Goal: Information Seeking & Learning: Learn about a topic

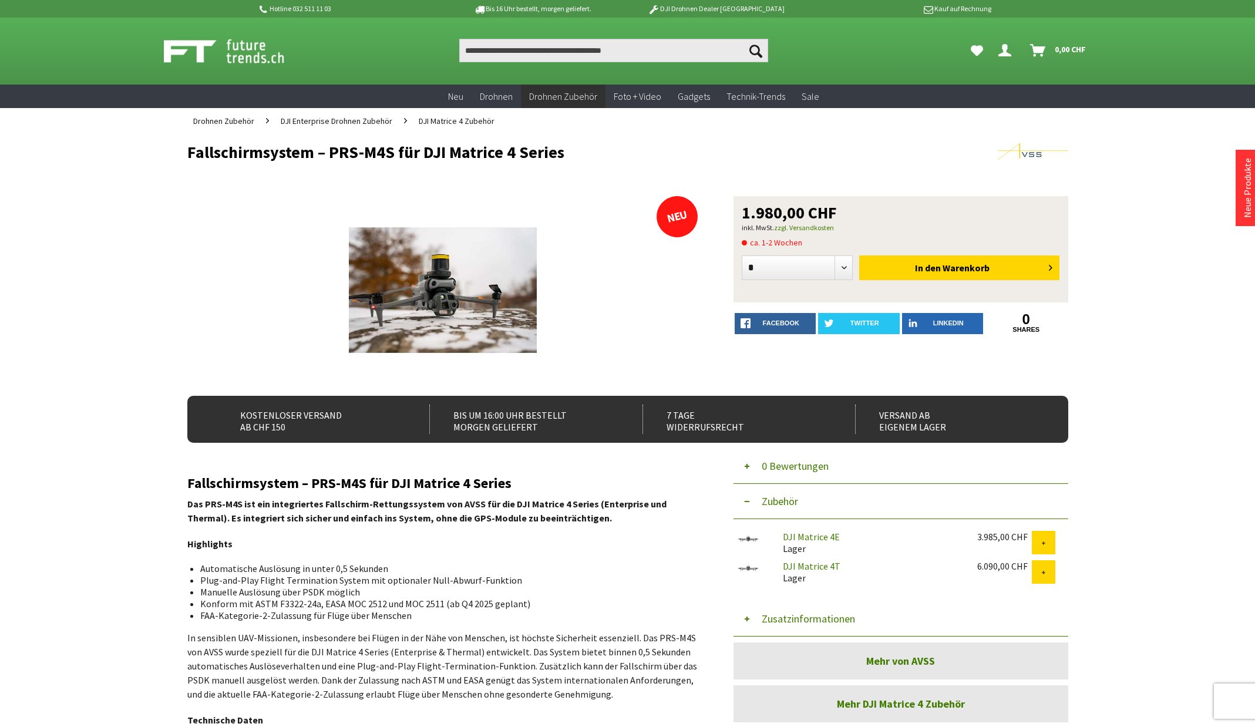
click at [166, 422] on div "Menü schließen Kategorien Neu Drohnen Drohnen Zubehör DJI Enterprise Drohnen Zu…" at bounding box center [628, 585] width 940 height 902
click at [488, 45] on input "Produkt, Marke, Kategorie, EAN, Artikelnummer…" at bounding box center [613, 50] width 309 height 23
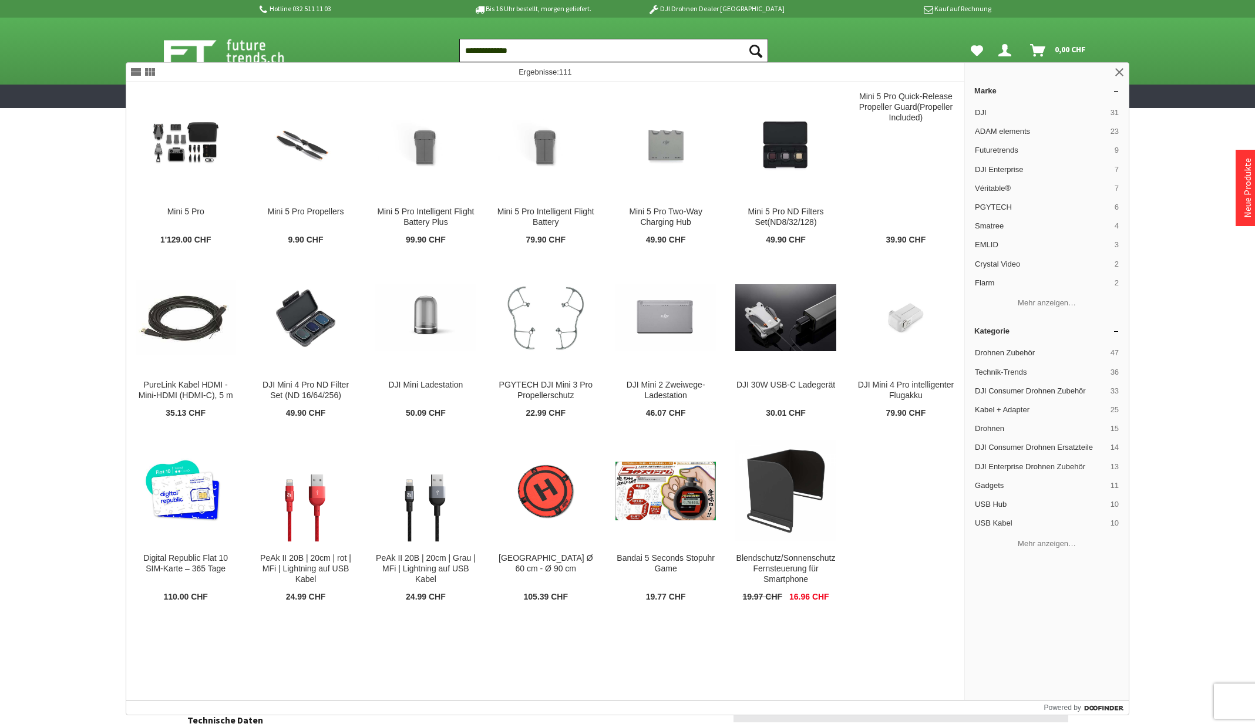
type input "**********"
click at [743, 39] on button "Suchen" at bounding box center [755, 50] width 25 height 23
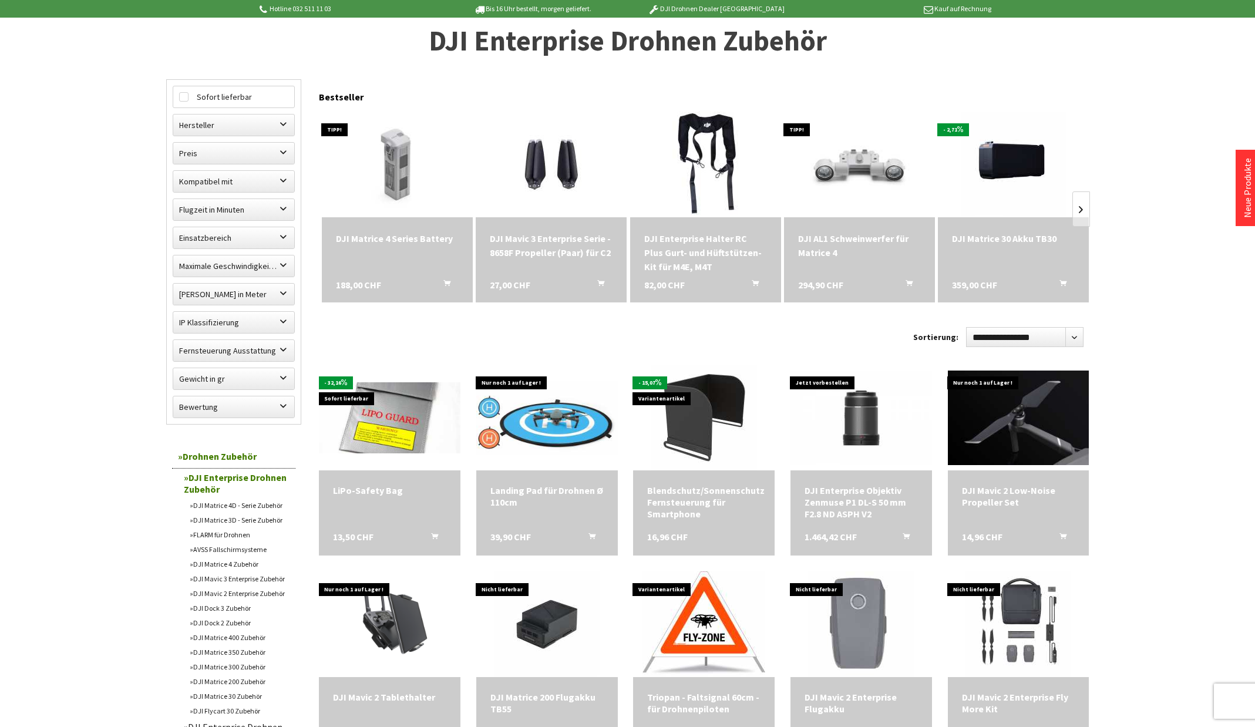
scroll to position [117, 0]
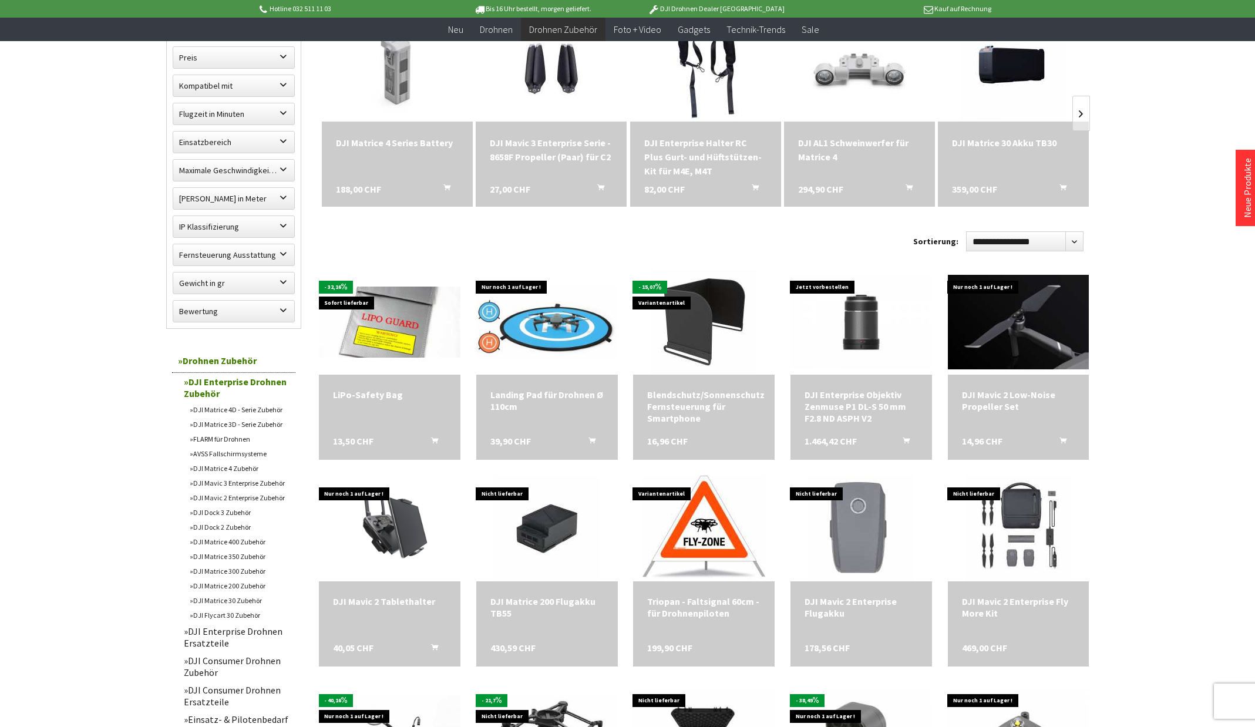
scroll to position [235, 0]
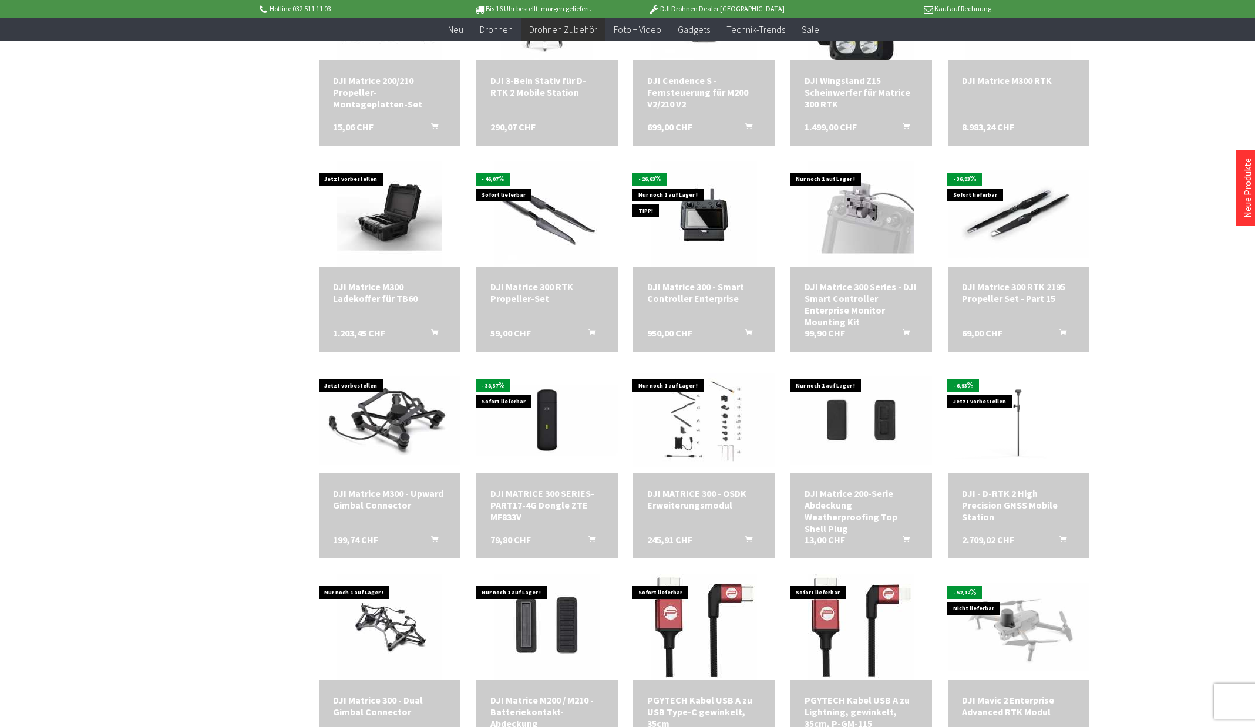
scroll to position [1116, 0]
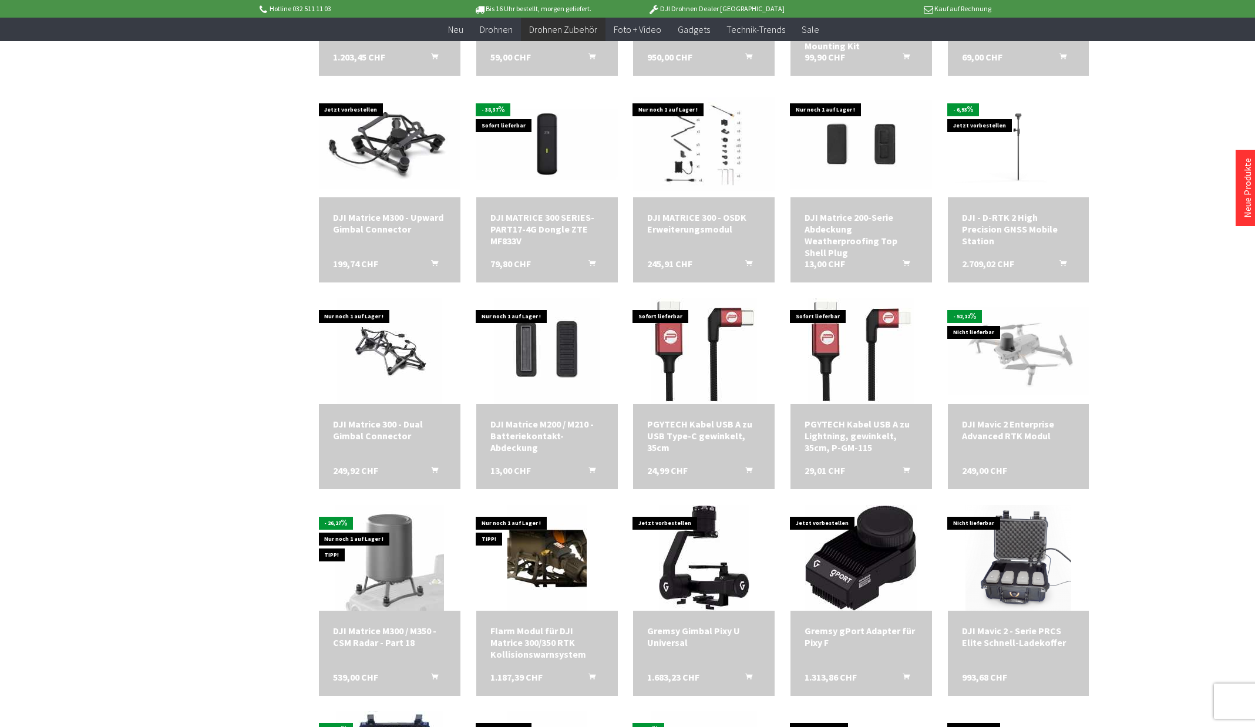
scroll to position [1409, 0]
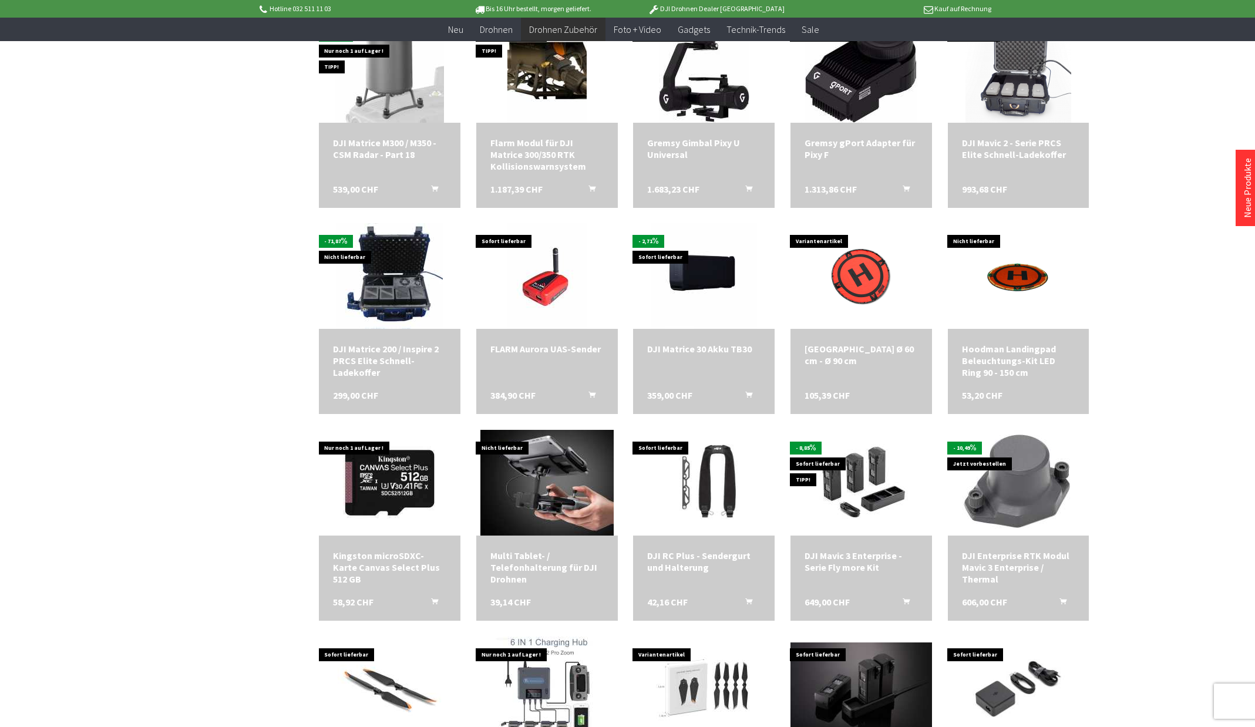
scroll to position [1938, 0]
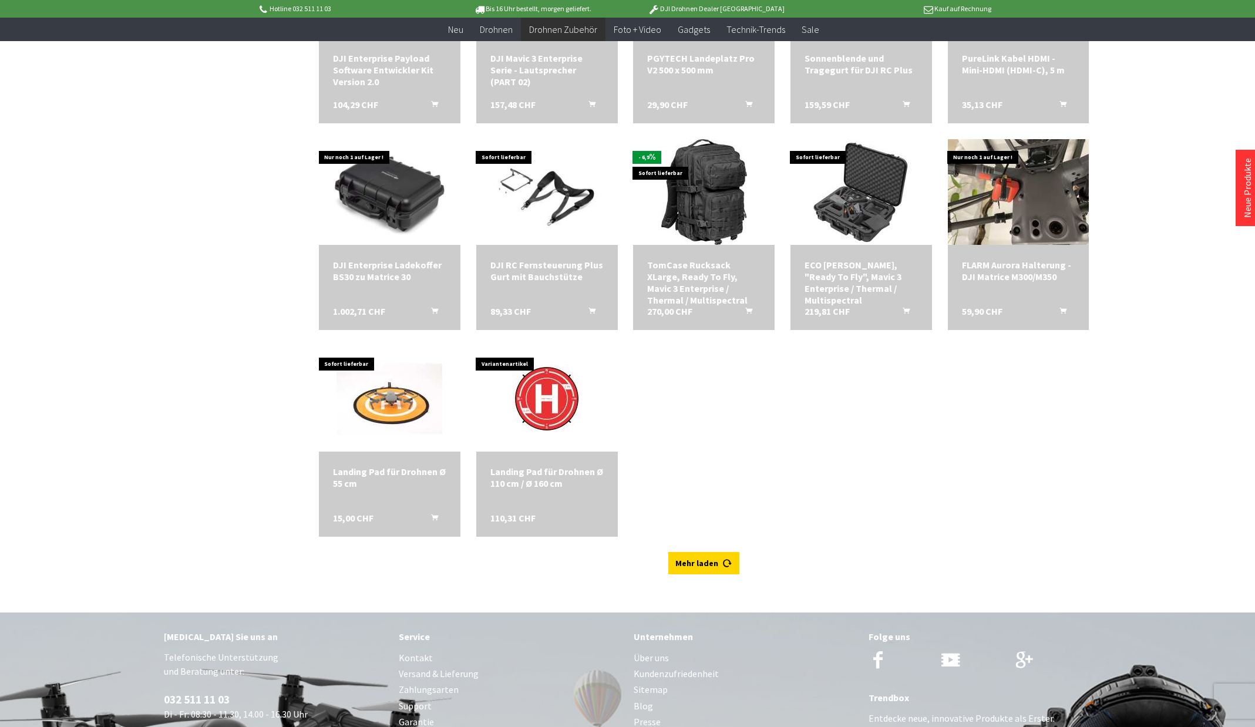
scroll to position [3054, 0]
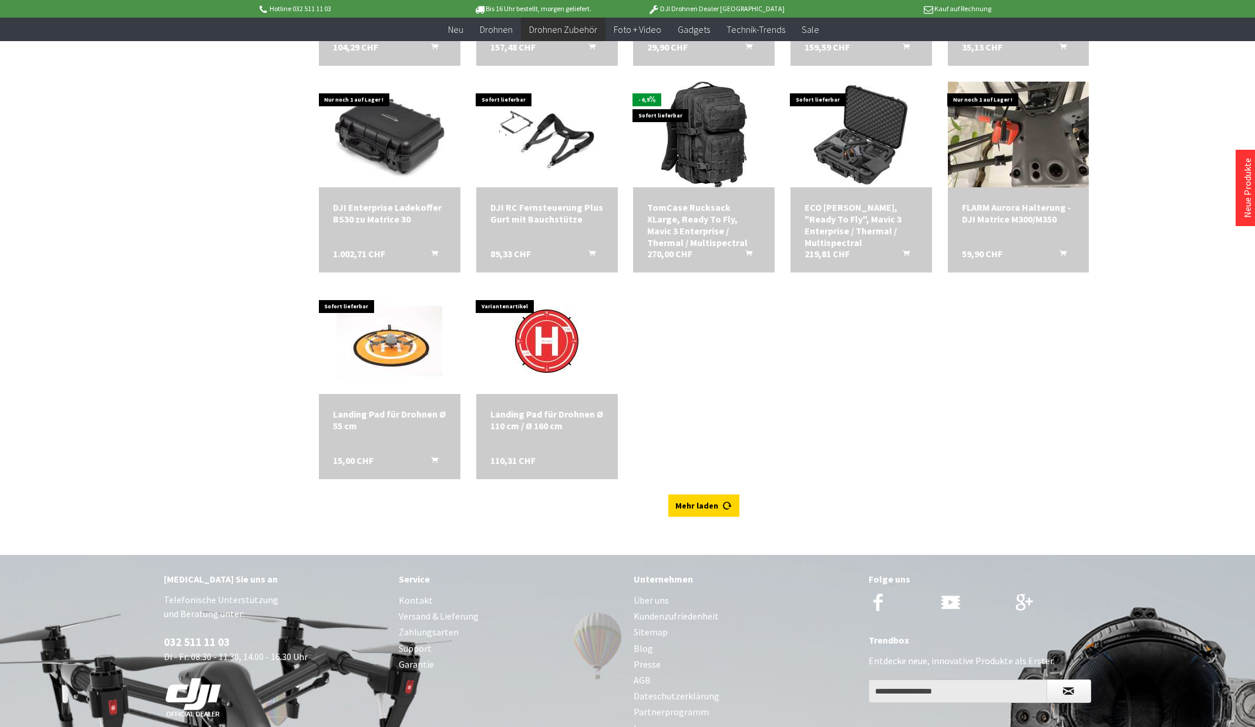
click at [725, 506] on icon at bounding box center [727, 500] width 9 height 9
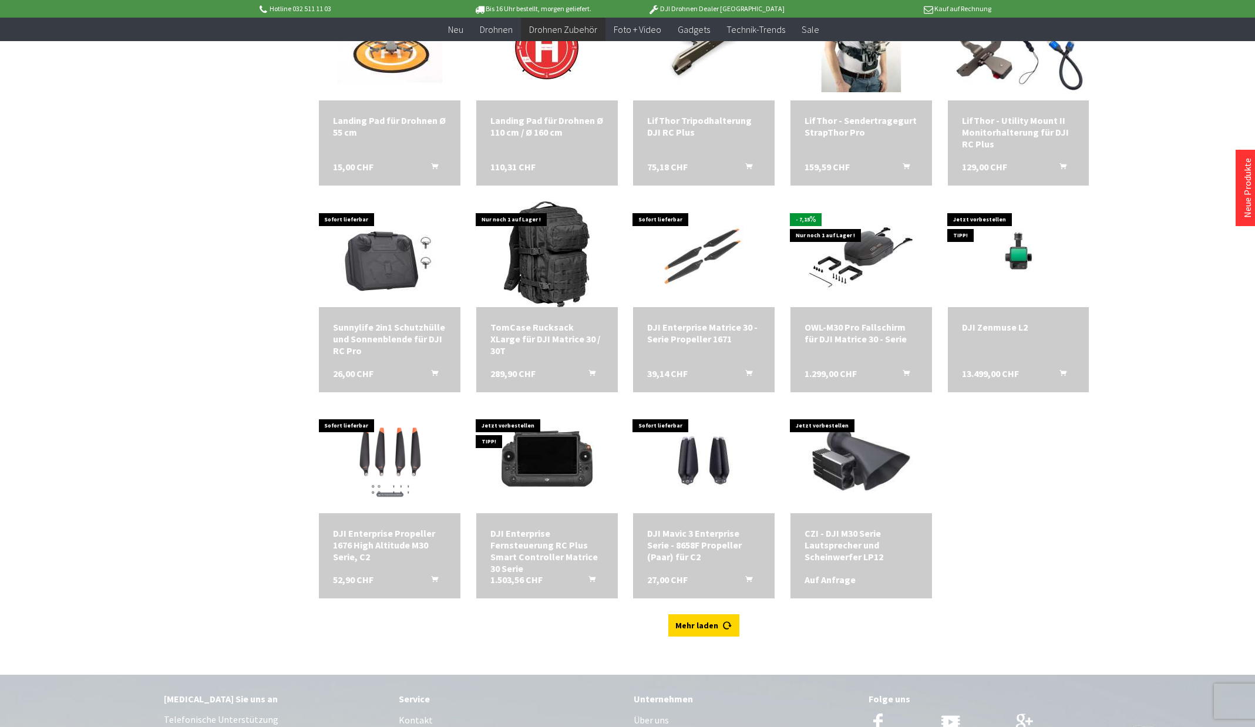
scroll to position [3524, 0]
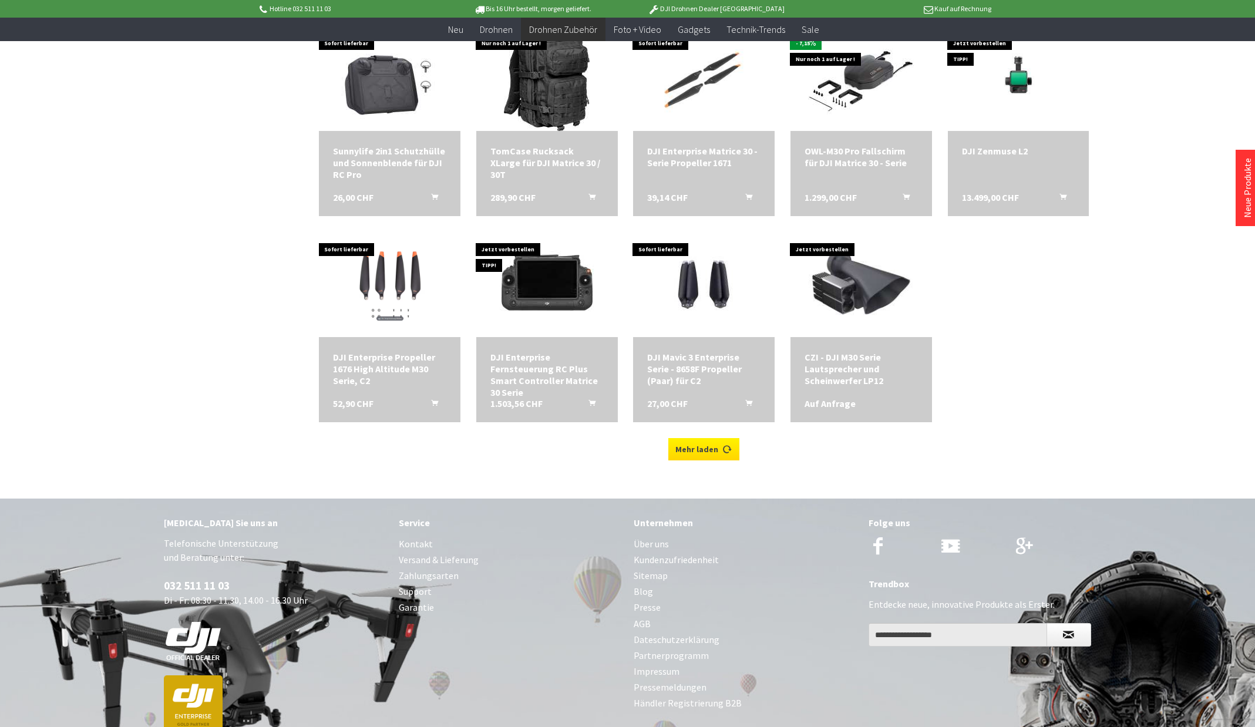
click at [725, 457] on link "Mehr laden" at bounding box center [703, 449] width 71 height 22
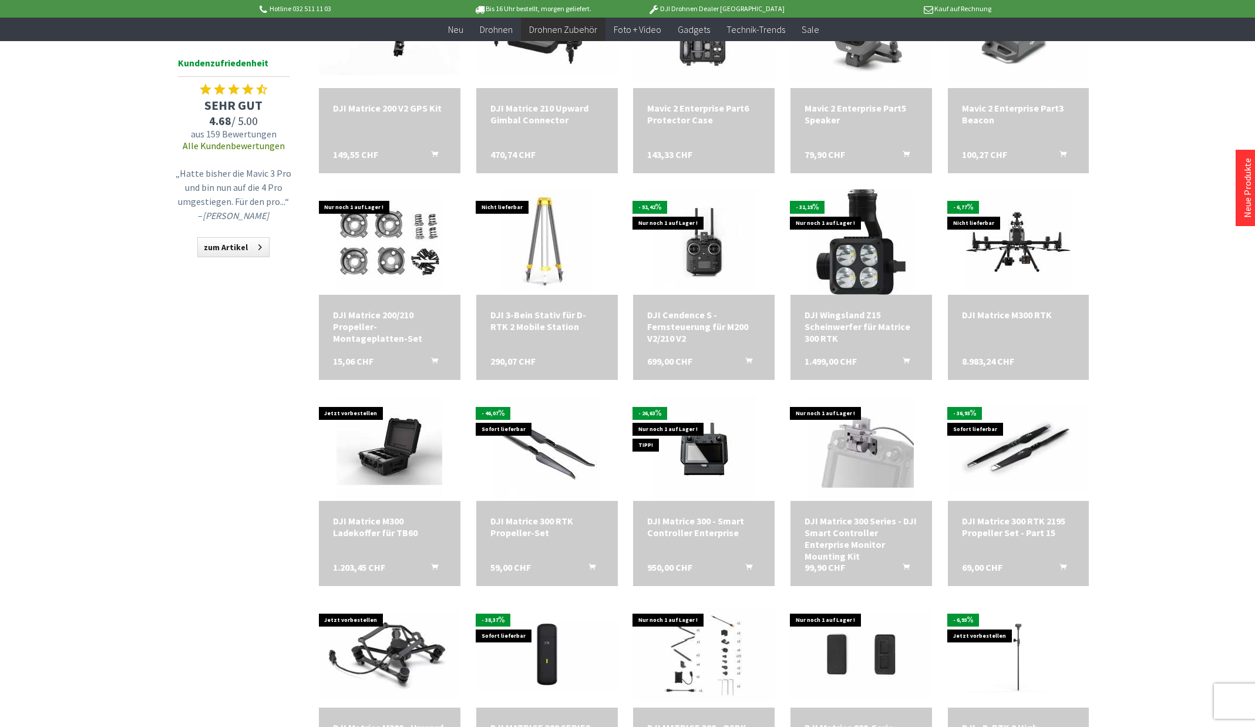
scroll to position [233, 0]
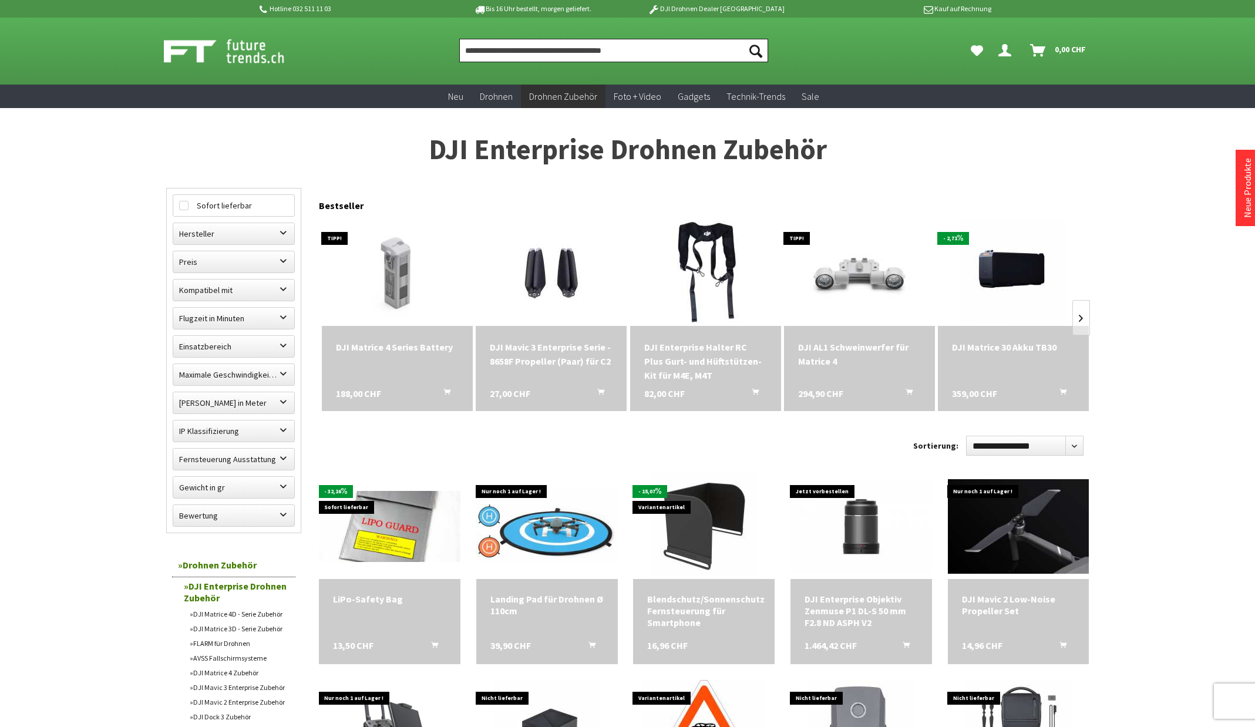
click at [620, 56] on input "Produkt, Marke, Kategorie, EAN, Artikelnummer…" at bounding box center [613, 50] width 309 height 23
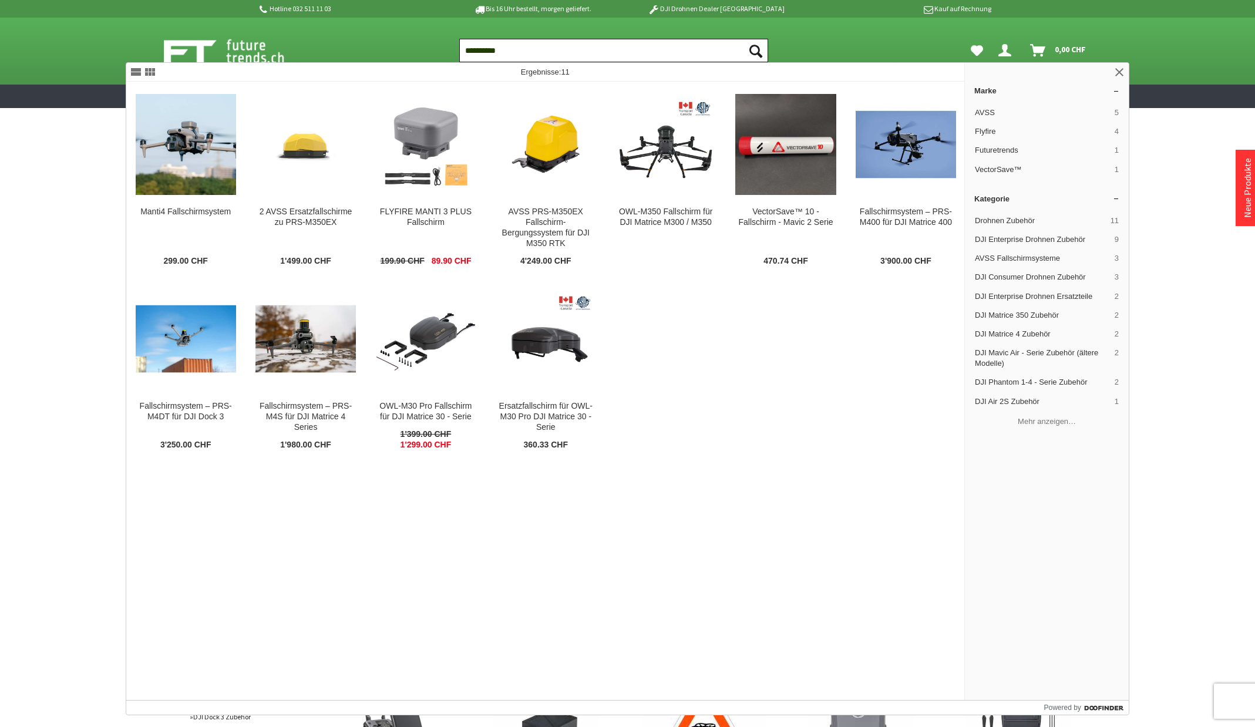
type input "**********"
click at [743, 39] on button "Suchen" at bounding box center [755, 50] width 25 height 23
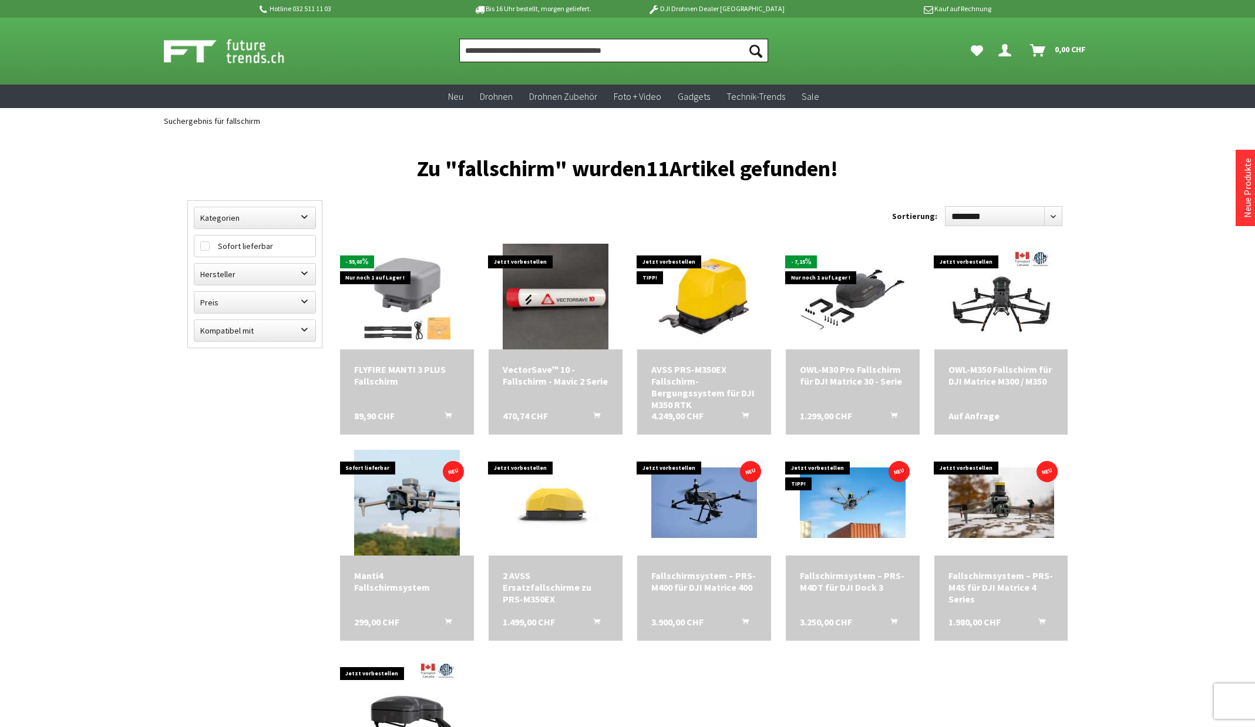
click at [678, 51] on input "Produkt, Marke, Kategorie, EAN, Artikelnummer…" at bounding box center [613, 50] width 309 height 23
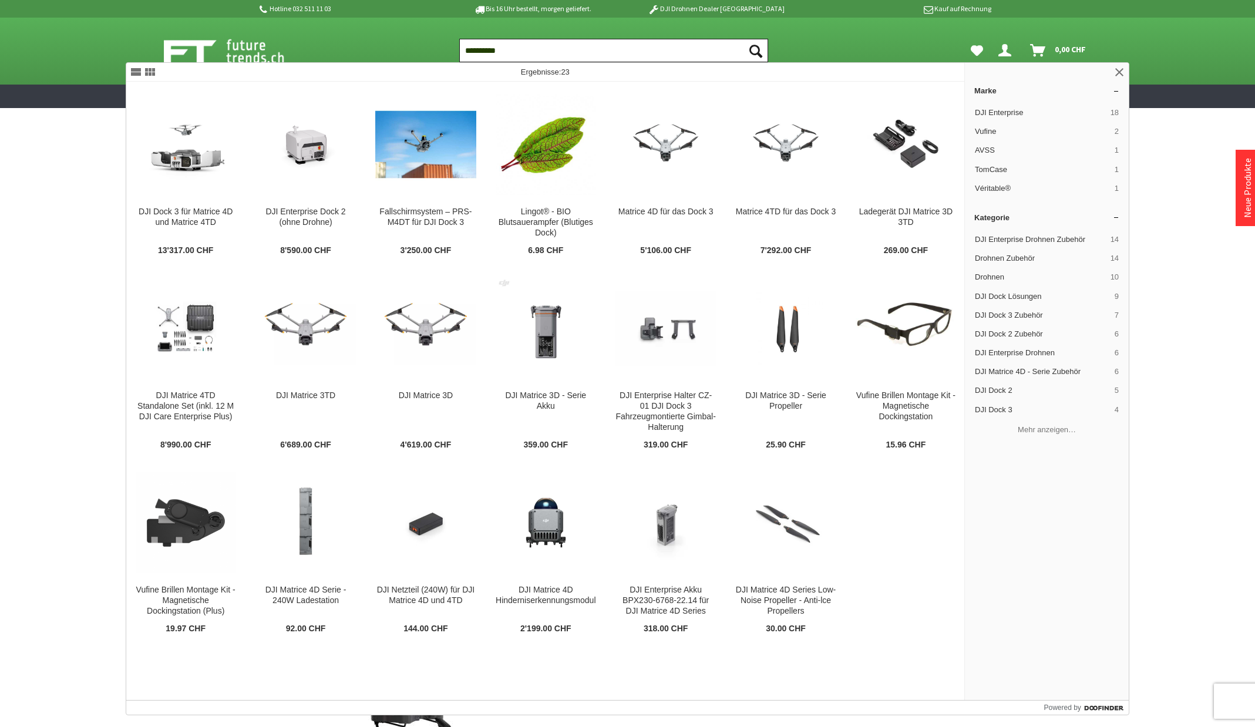
type input "**********"
click at [743, 39] on button "Suchen" at bounding box center [755, 50] width 25 height 23
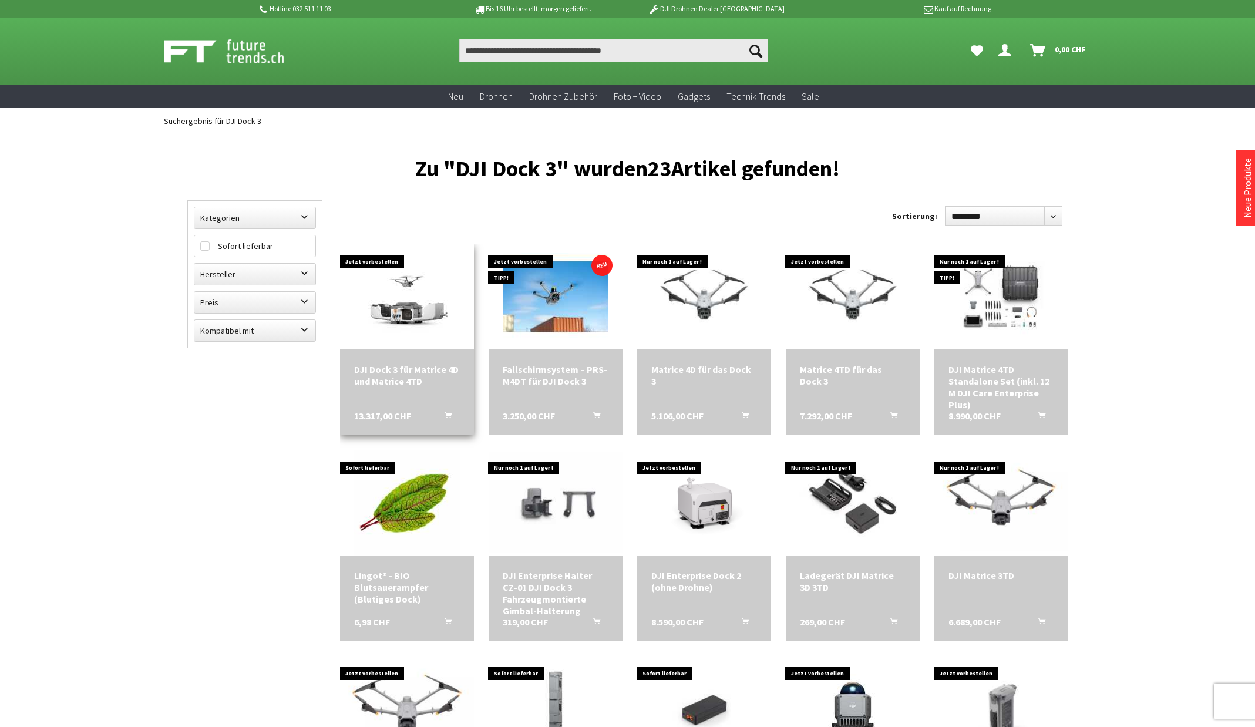
click at [384, 368] on div "DJI Dock 3 für Matrice 4D und Matrice 4TD" at bounding box center [407, 375] width 106 height 23
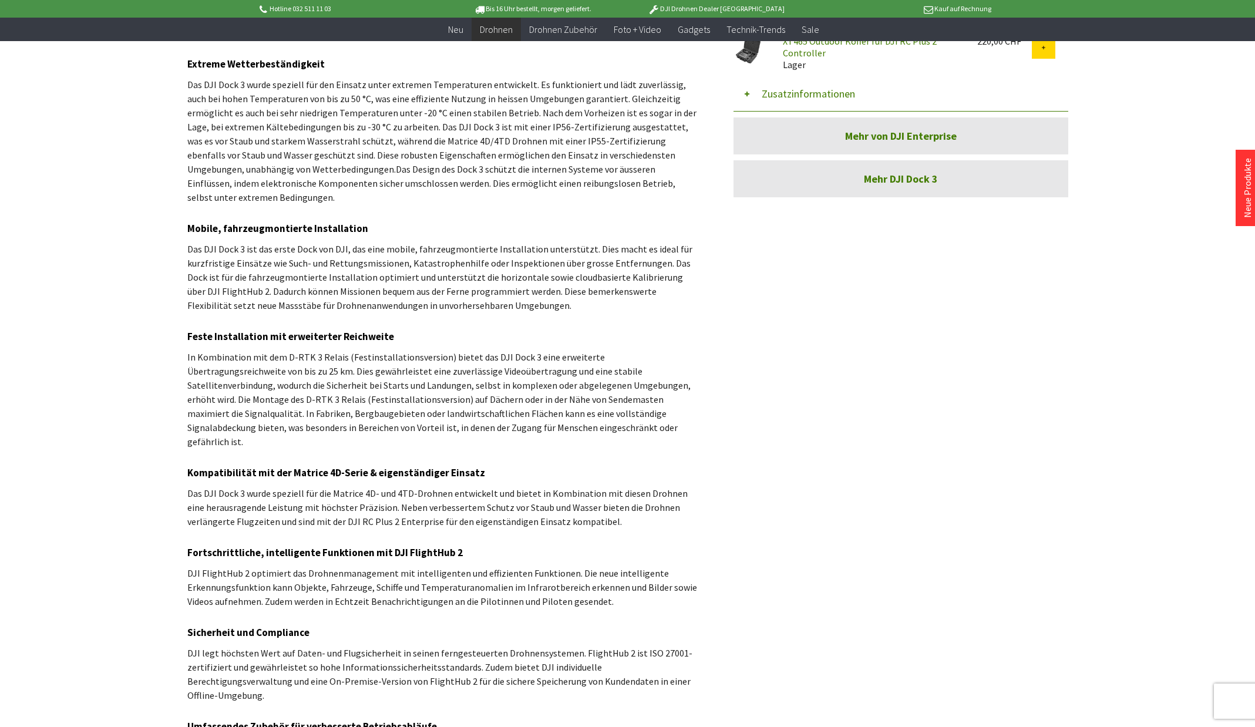
scroll to position [529, 0]
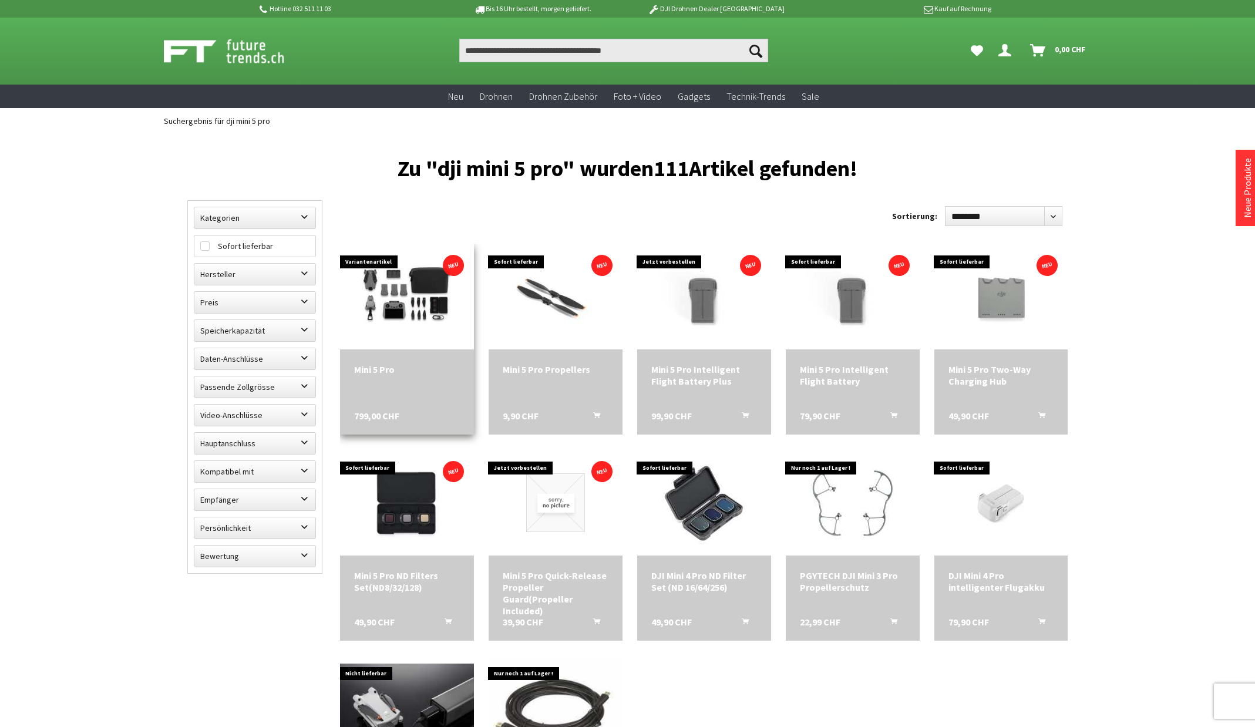
click at [381, 370] on div "Mini 5 Pro" at bounding box center [407, 370] width 106 height 12
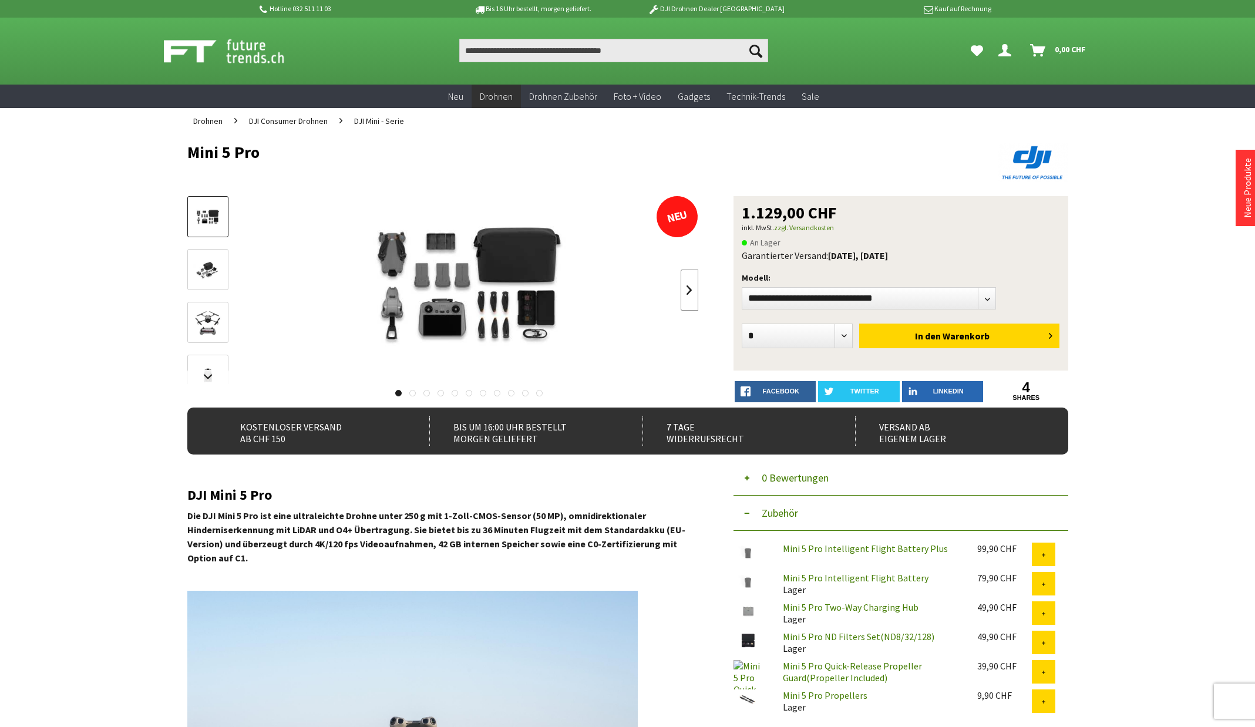
click at [688, 288] on link at bounding box center [690, 290] width 18 height 41
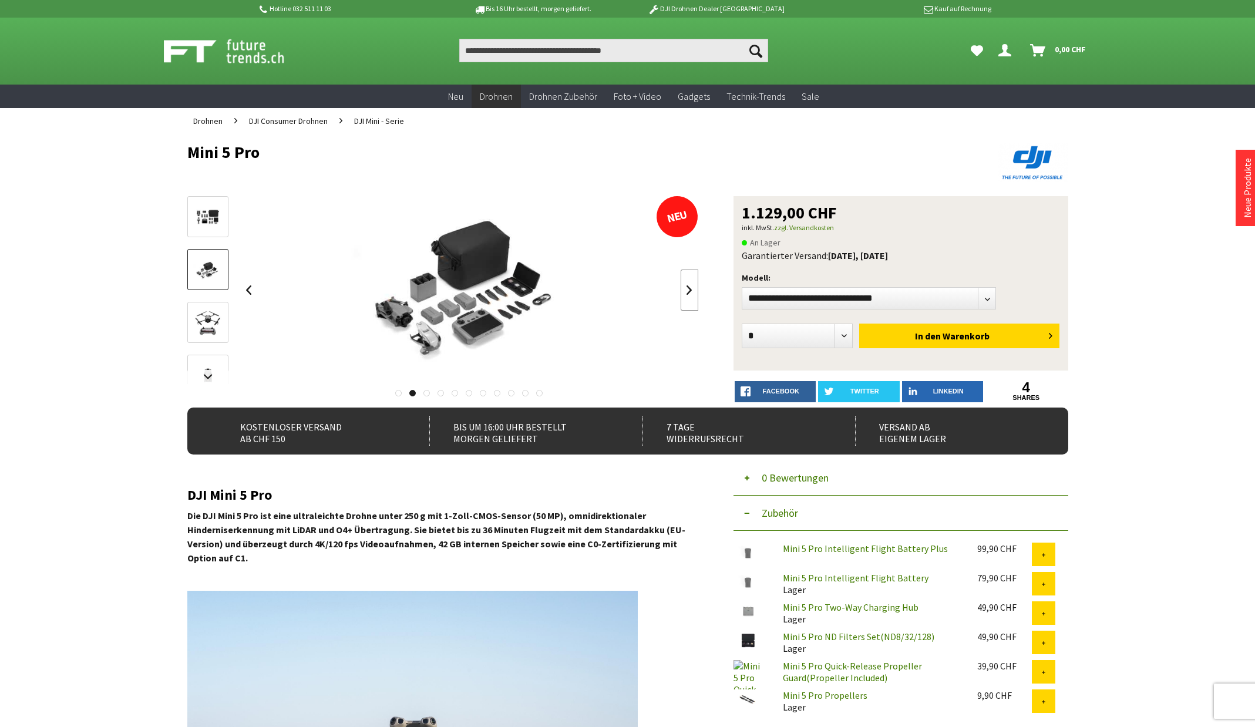
click at [688, 288] on link at bounding box center [690, 290] width 18 height 41
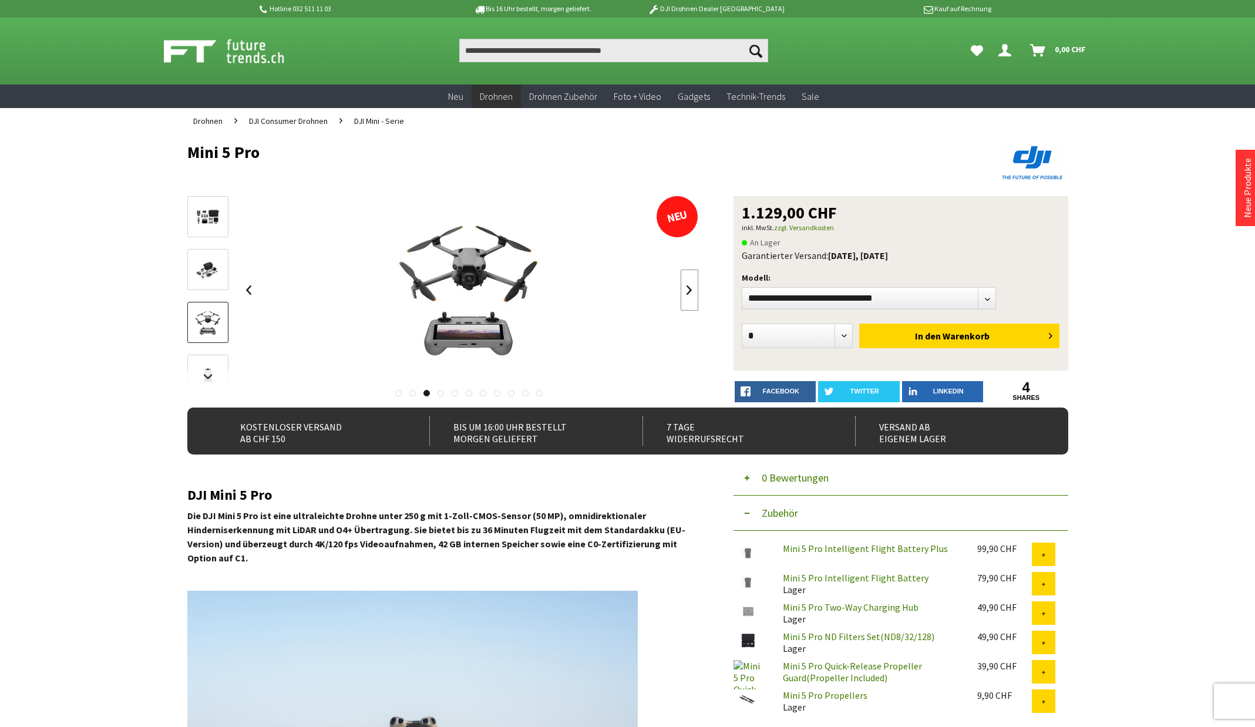
click at [688, 288] on link at bounding box center [690, 290] width 18 height 41
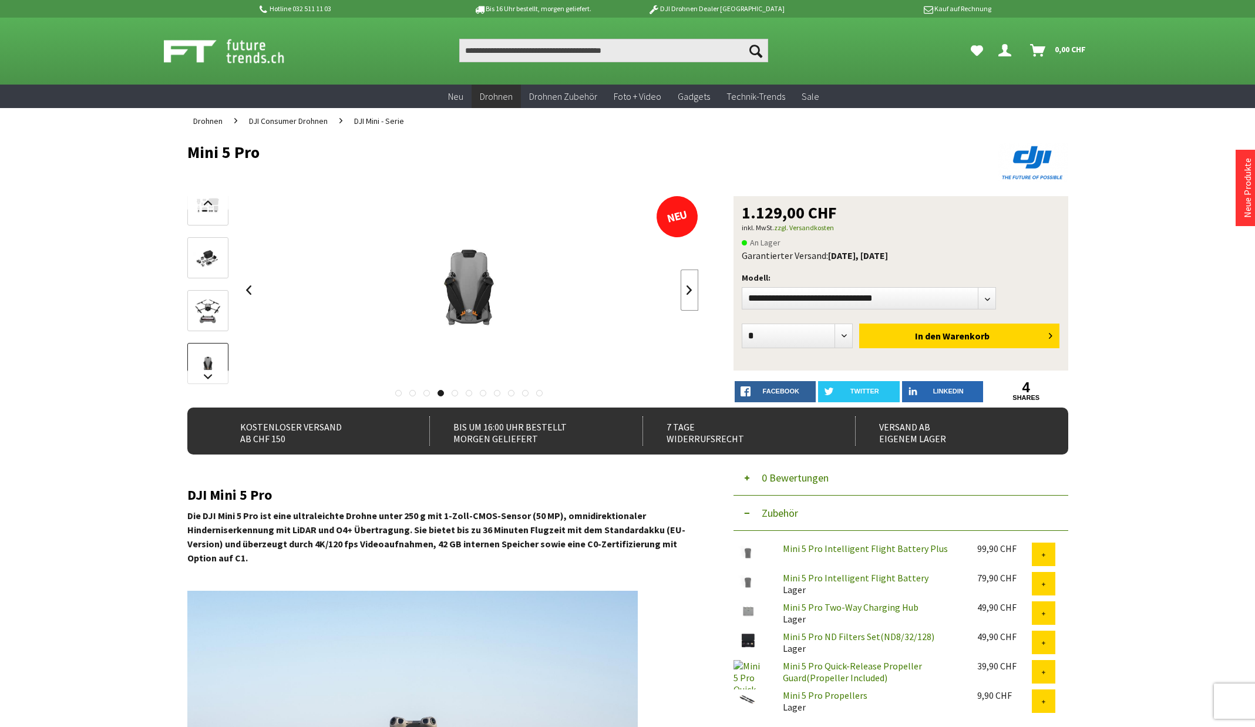
click at [688, 288] on link at bounding box center [690, 290] width 18 height 41
click at [520, 52] on input "Produkt, Marke, Kategorie, EAN, Artikelnummer…" at bounding box center [613, 50] width 309 height 23
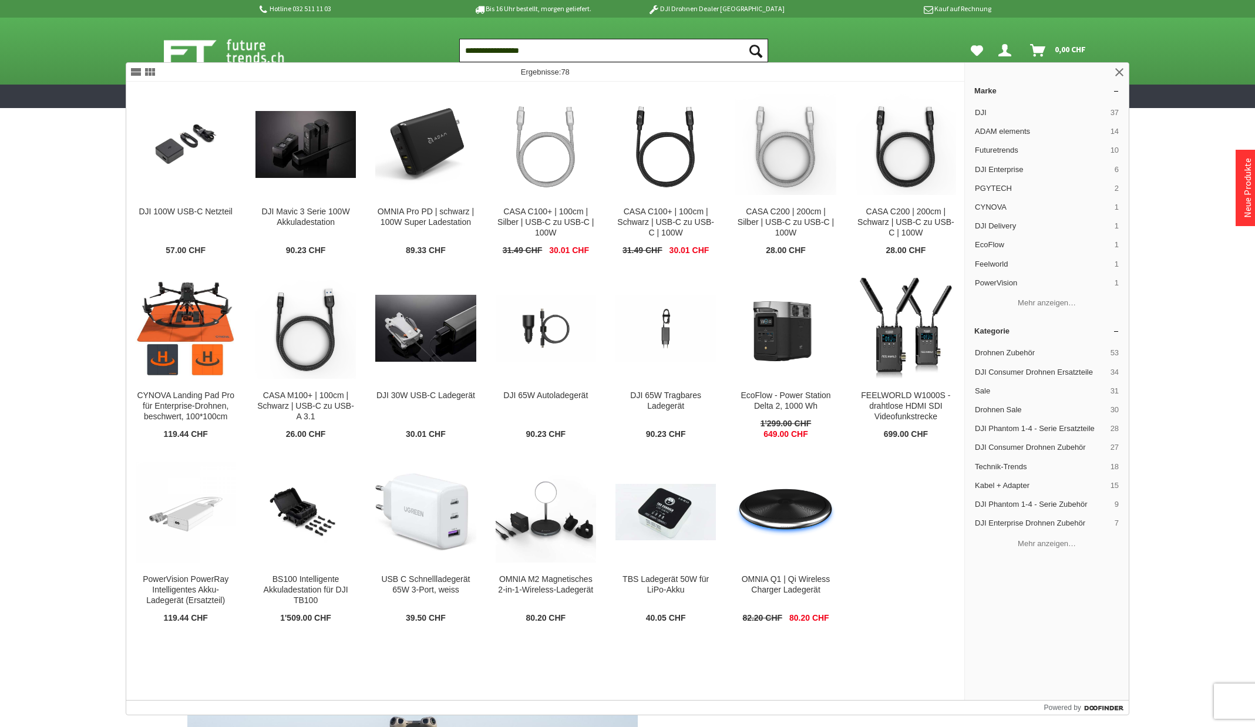
type input "**********"
click at [743, 39] on button "Suchen" at bounding box center [755, 50] width 25 height 23
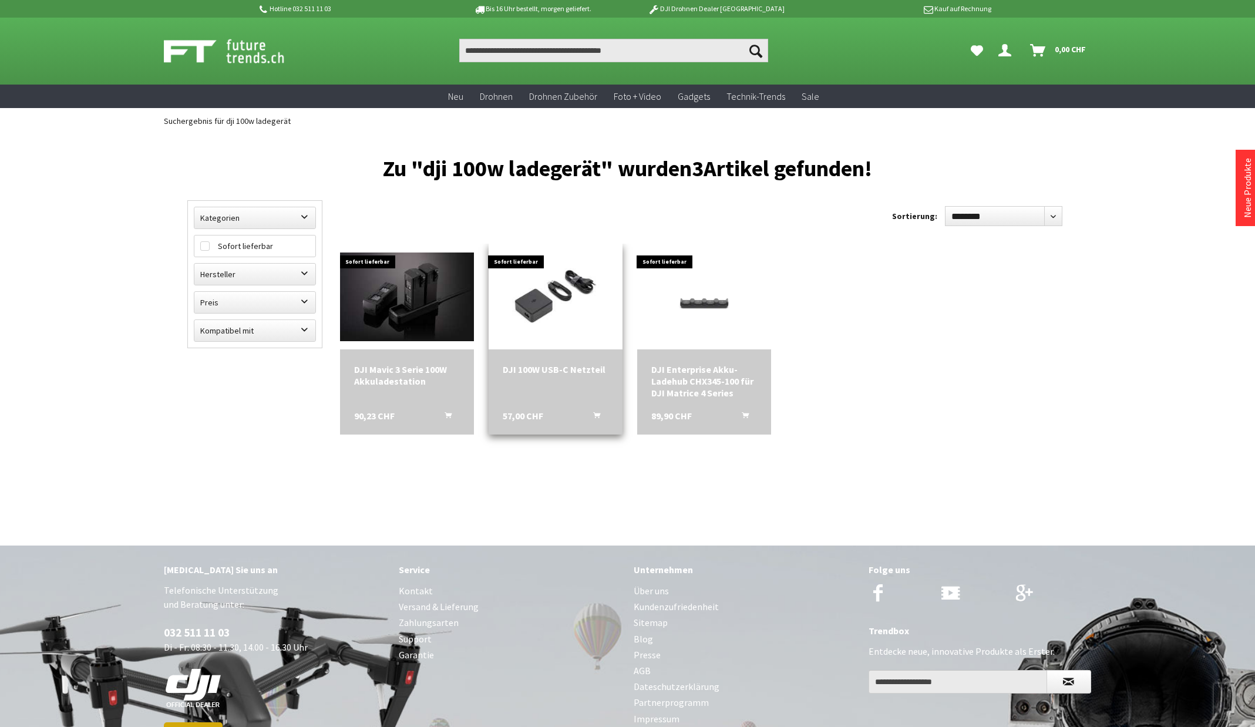
click at [534, 372] on div "DJI 100W USB-C Netzteil" at bounding box center [556, 370] width 106 height 12
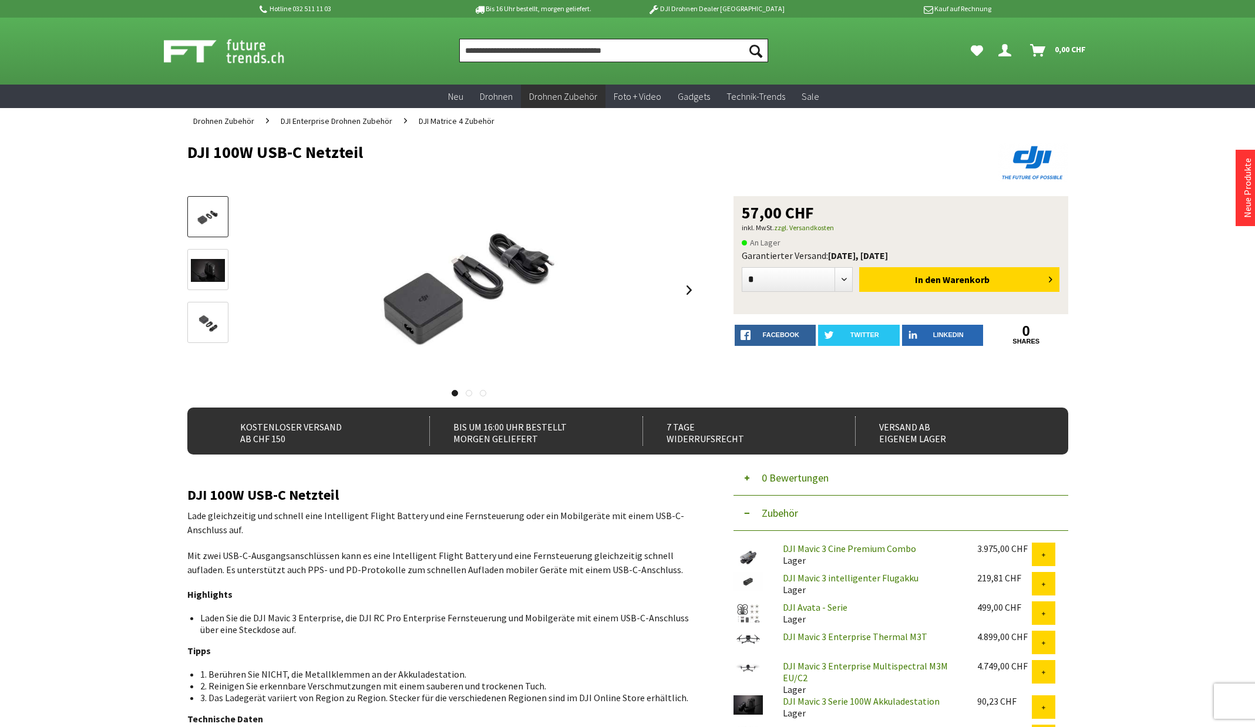
click at [529, 49] on input "Produkt, Marke, Kategorie, EAN, Artikelnummer…" at bounding box center [613, 50] width 309 height 23
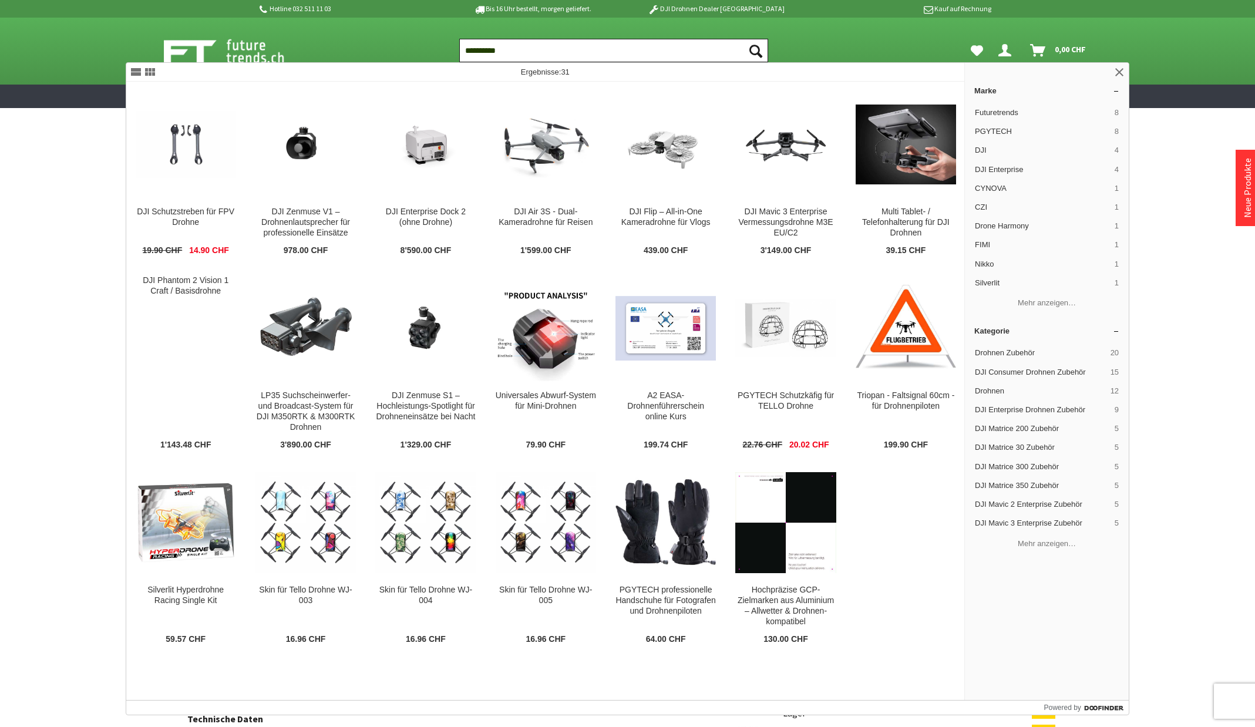
type input "**********"
click at [743, 39] on button "Suchen" at bounding box center [755, 50] width 25 height 23
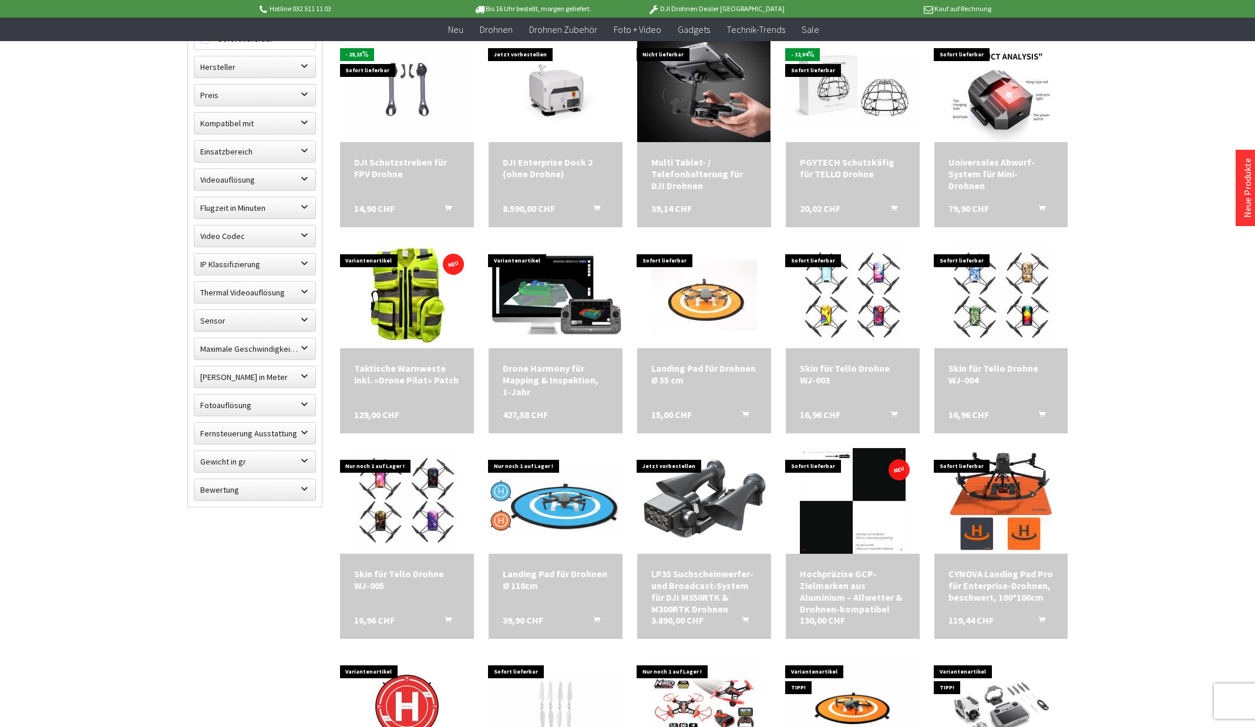
scroll to position [235, 0]
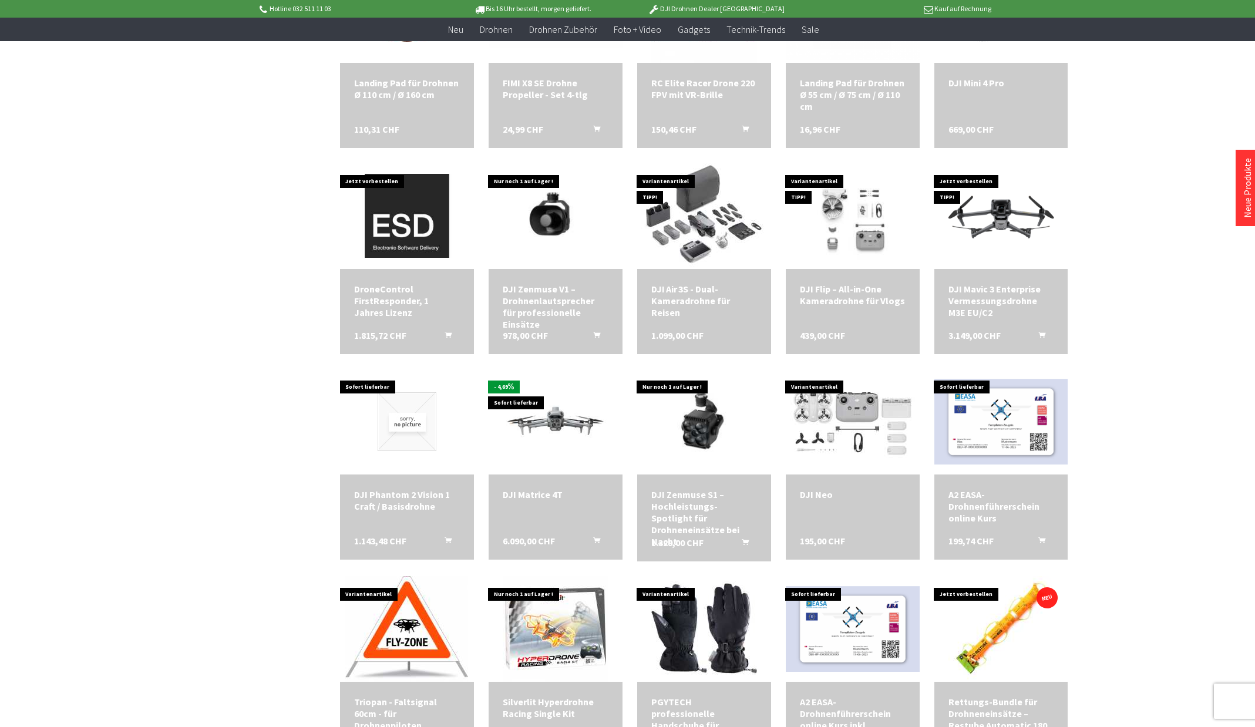
scroll to position [881, 0]
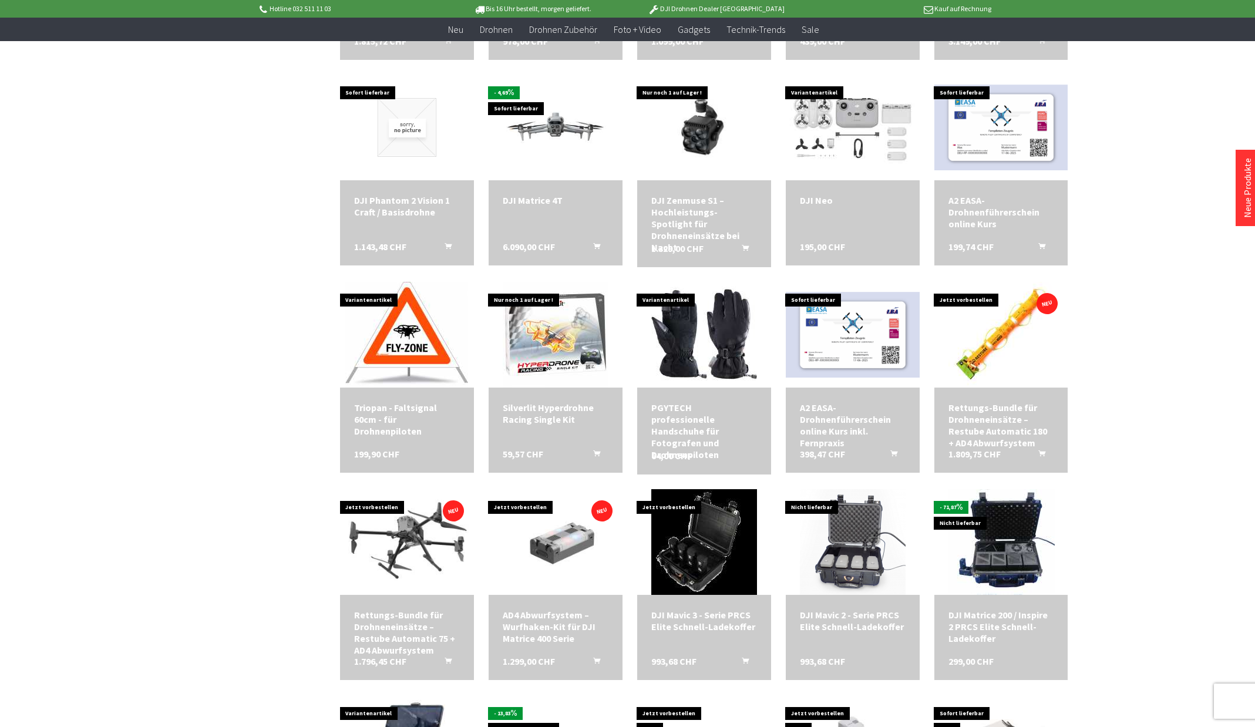
scroll to position [1233, 0]
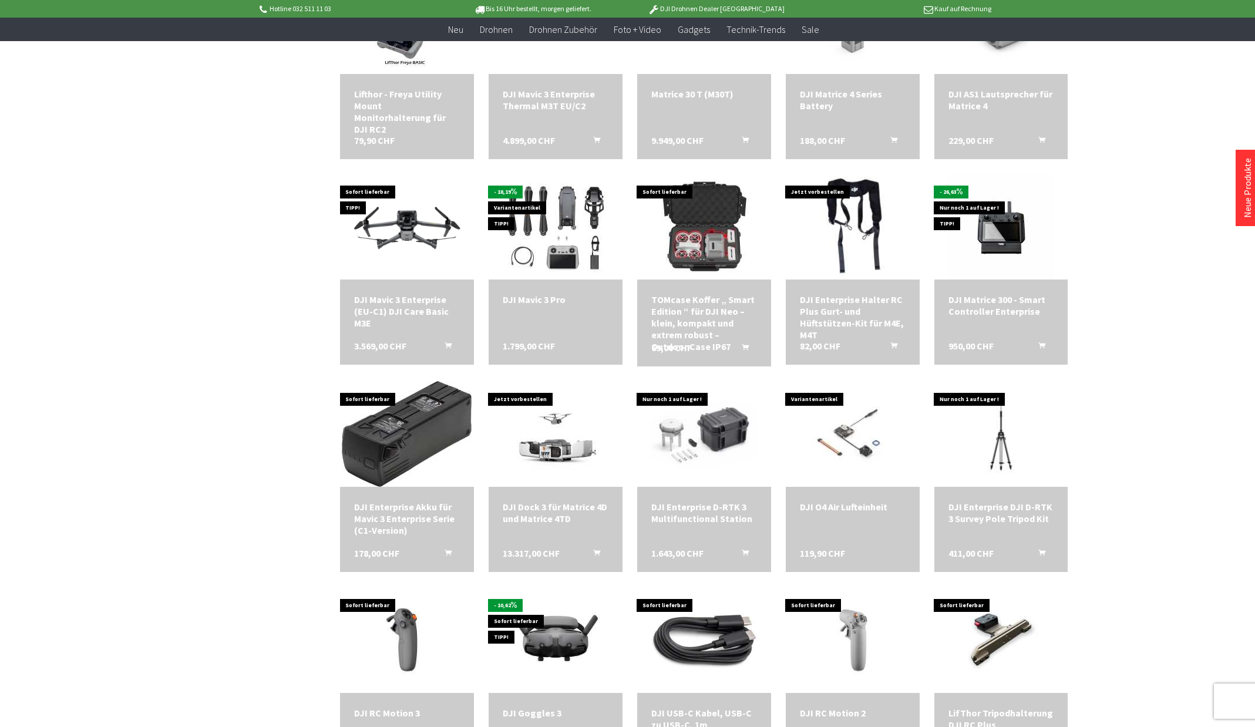
scroll to position [1938, 0]
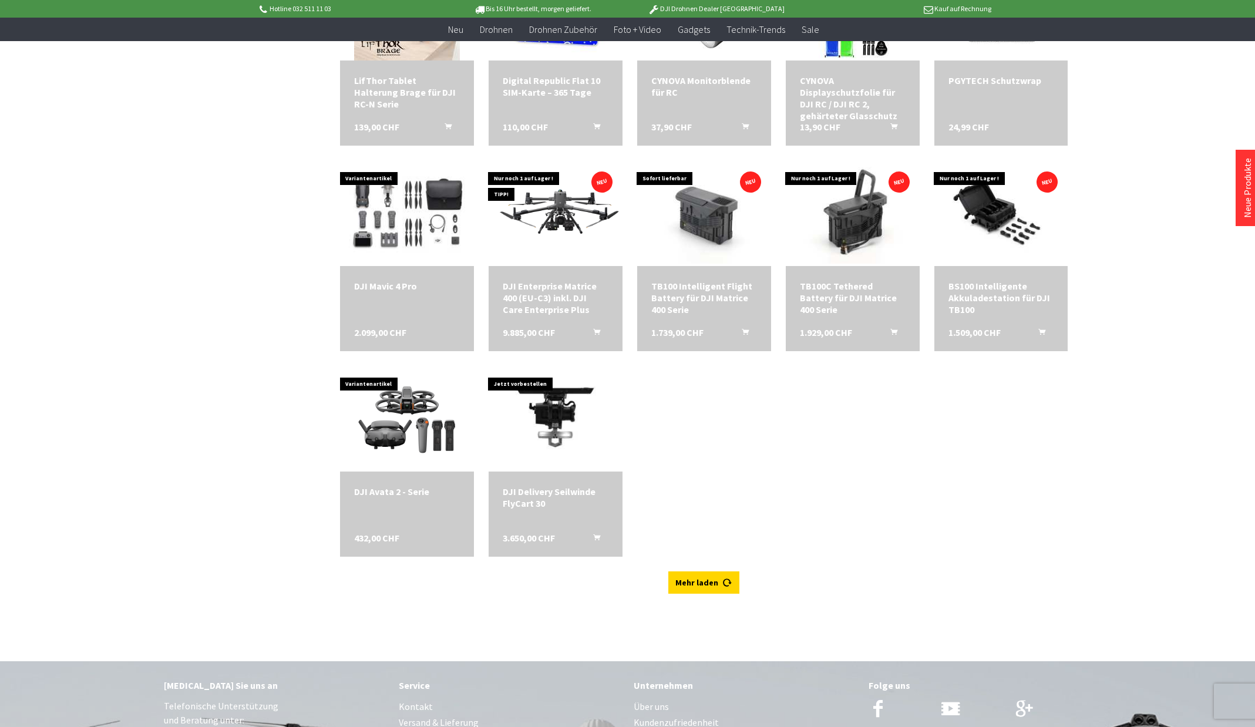
scroll to position [2760, 0]
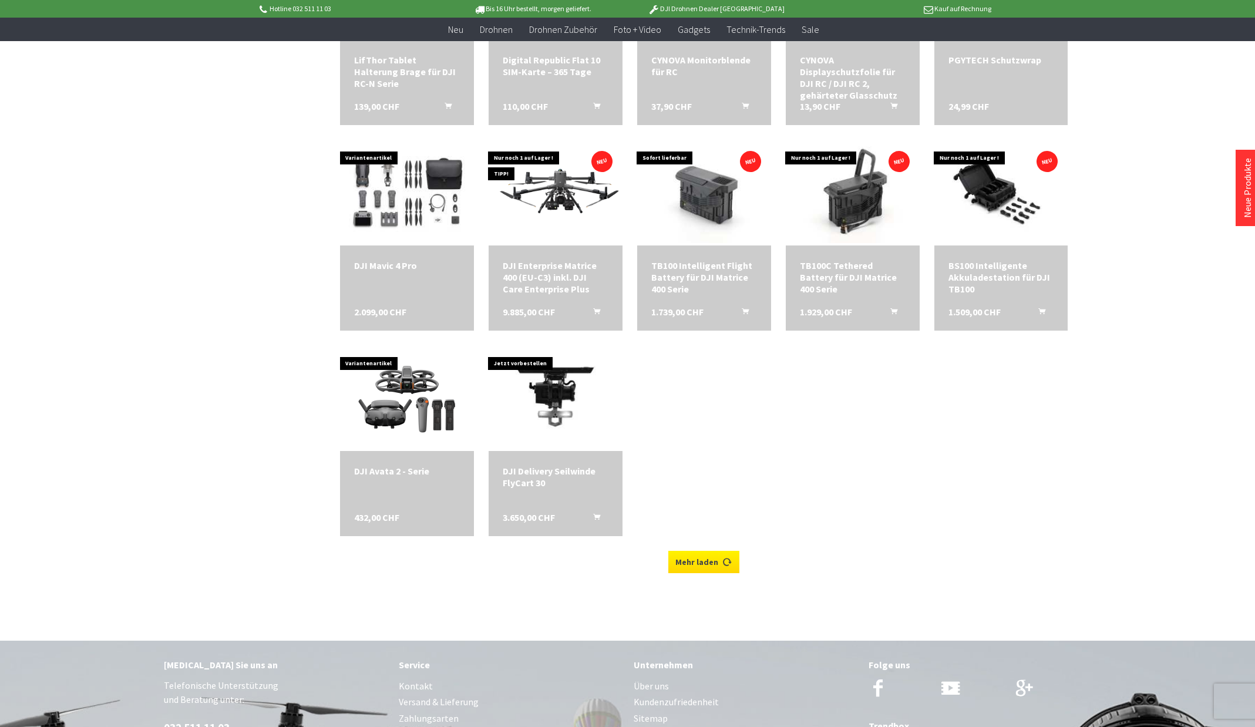
click at [724, 562] on icon at bounding box center [727, 557] width 9 height 9
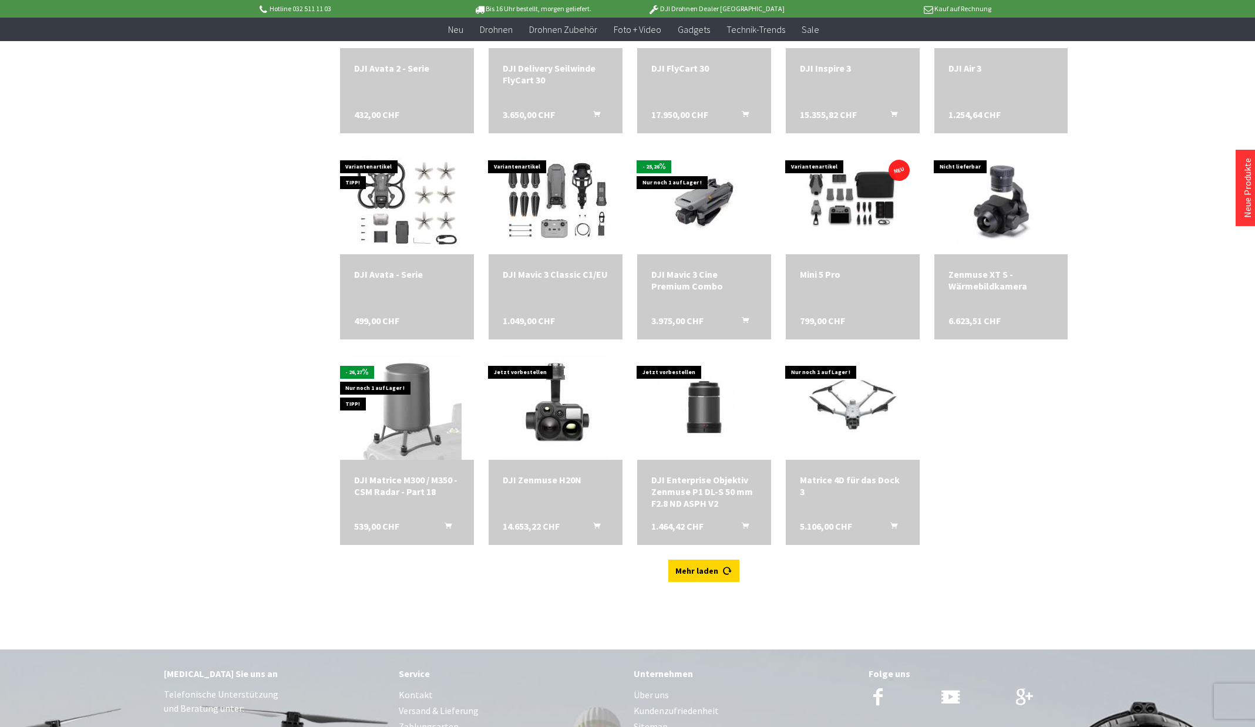
scroll to position [3230, 0]
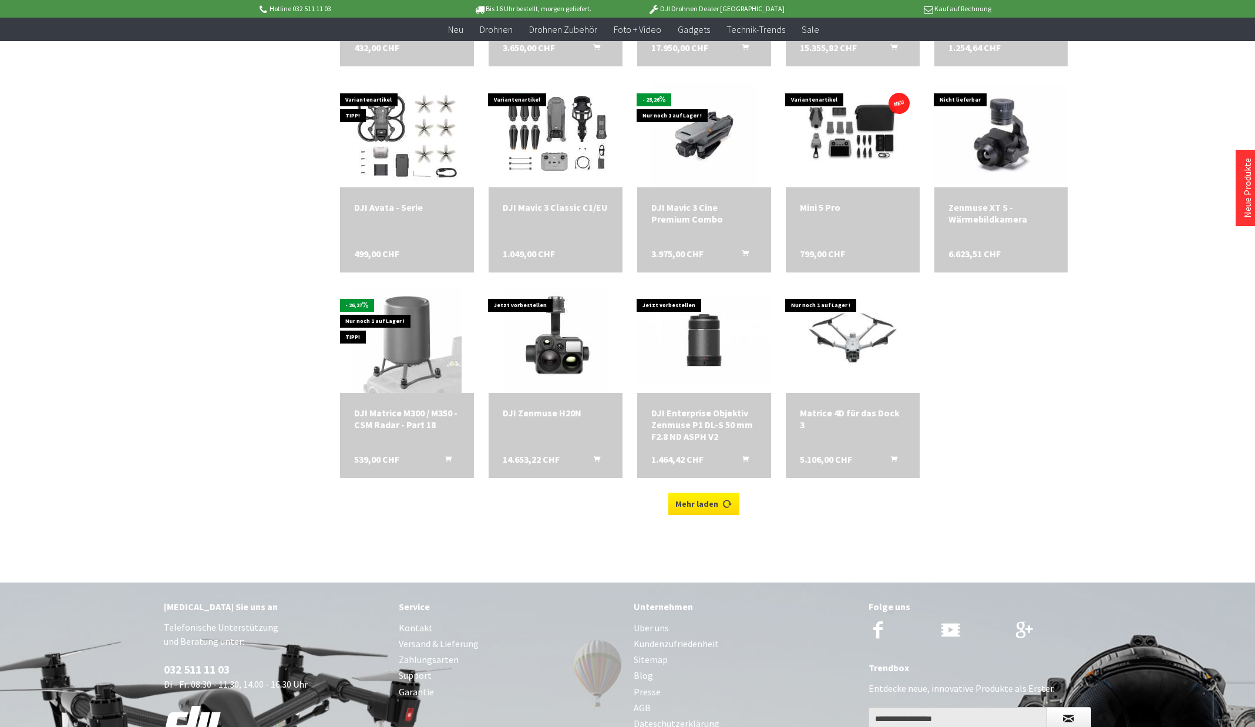
click at [714, 503] on link "Mehr laden" at bounding box center [703, 504] width 71 height 22
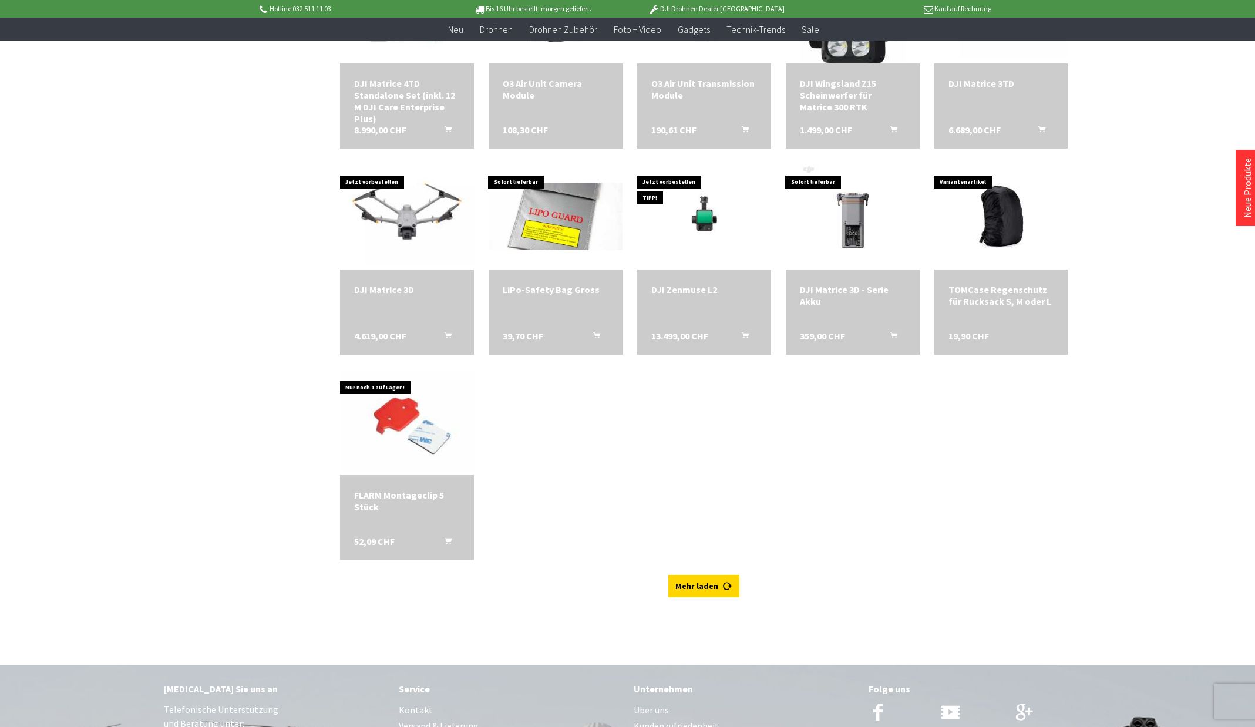
scroll to position [3817, 0]
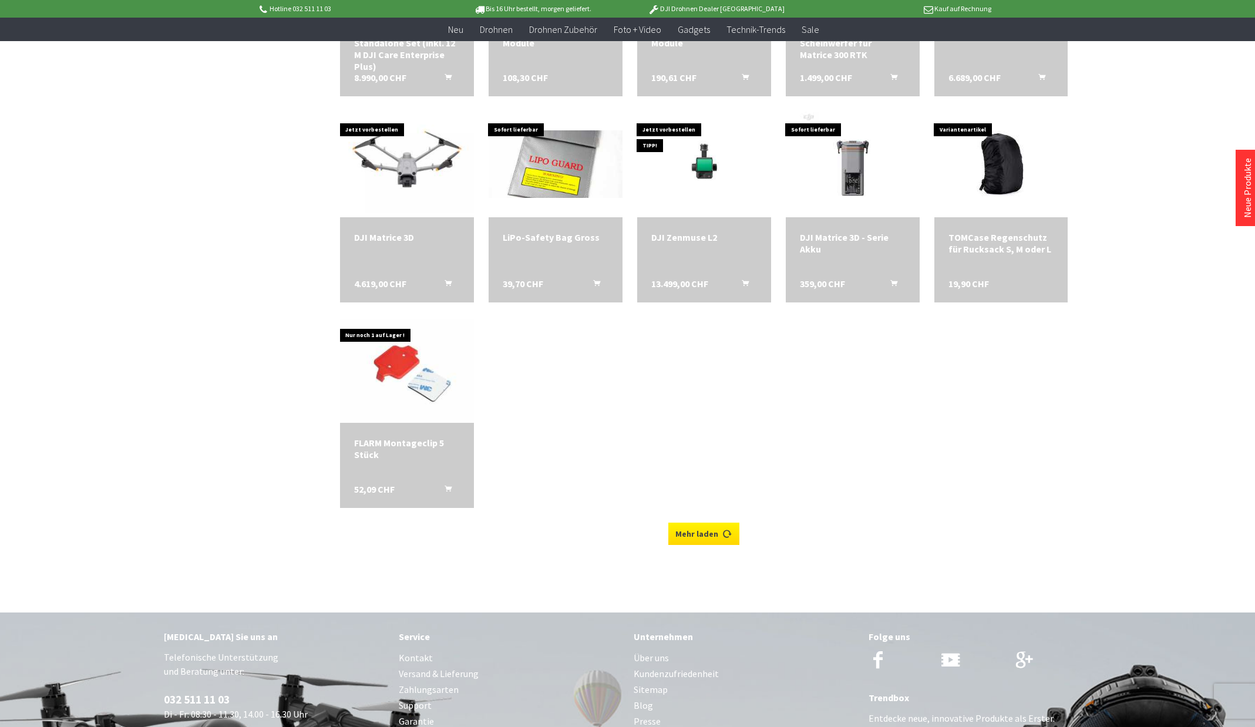
click at [706, 537] on link "Mehr laden" at bounding box center [703, 534] width 71 height 22
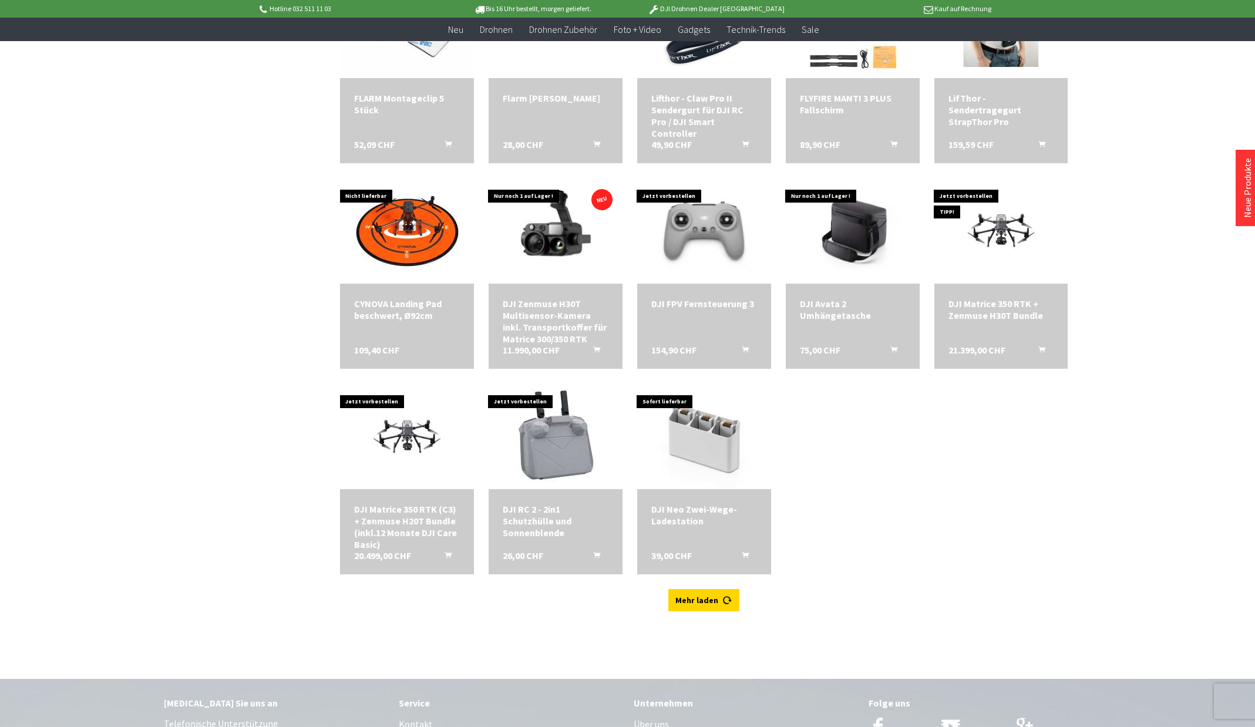
scroll to position [4228, 0]
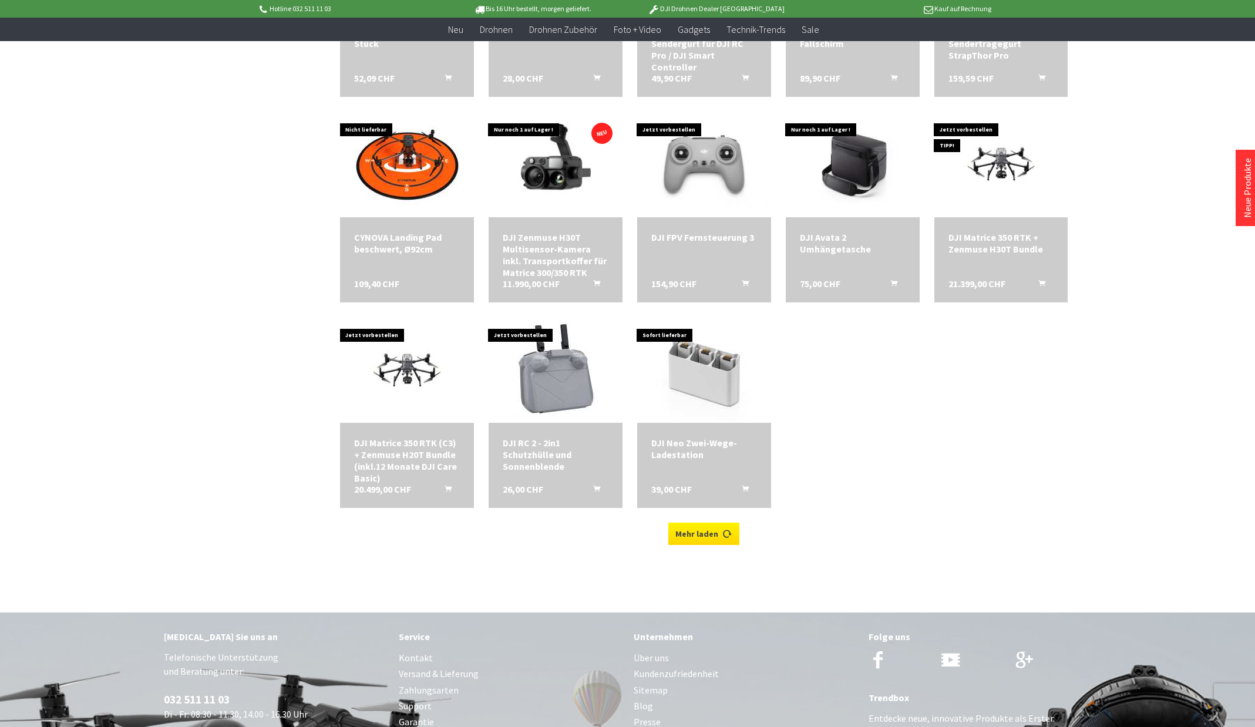
click at [717, 533] on link "Mehr laden" at bounding box center [703, 534] width 71 height 22
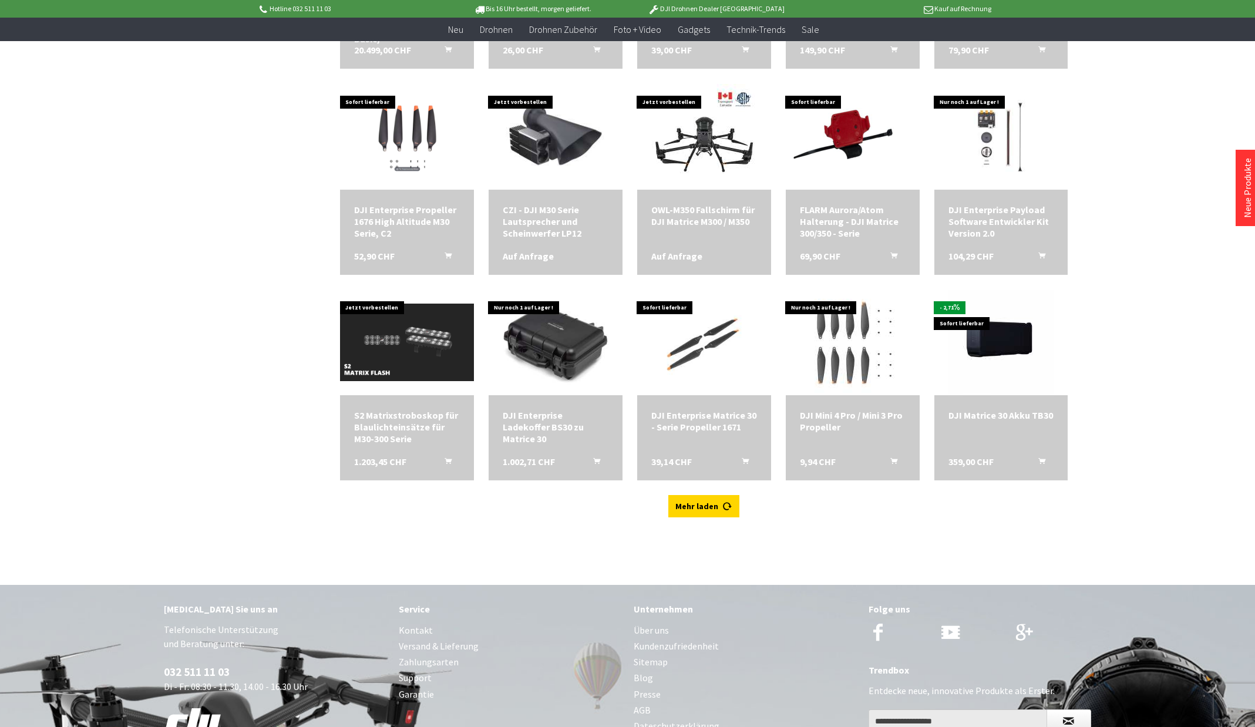
scroll to position [4698, 0]
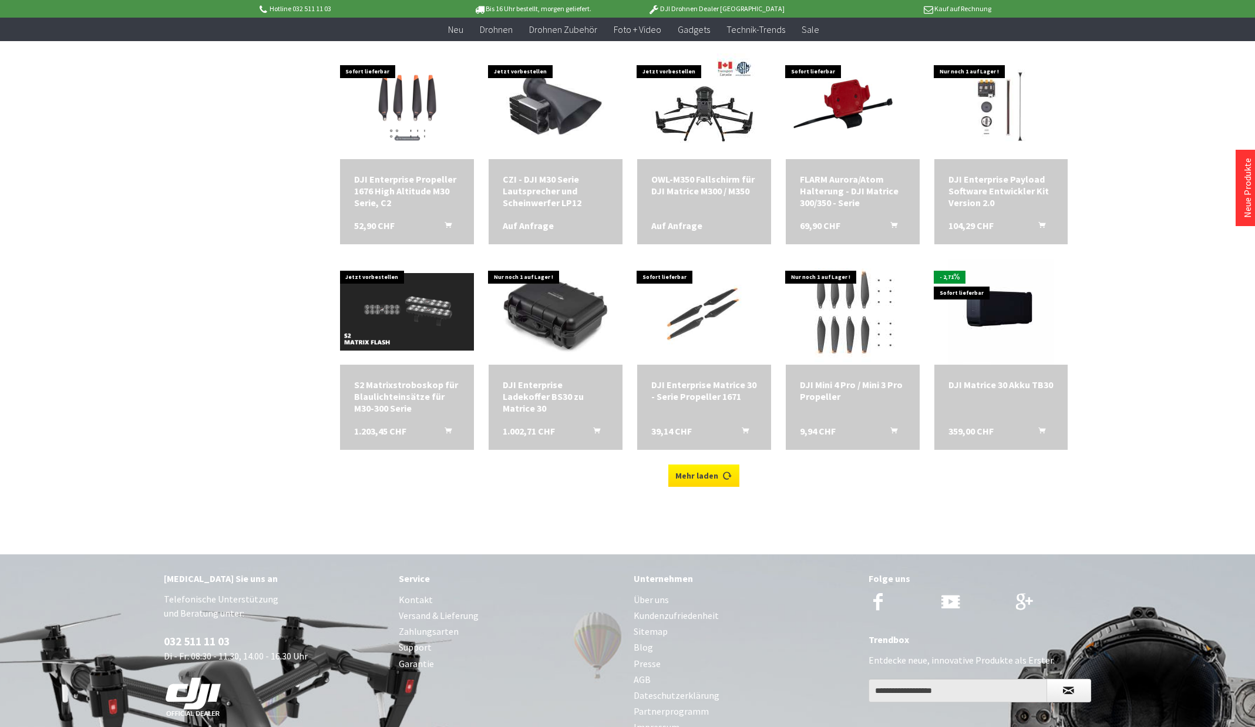
click at [731, 476] on link "Mehr laden" at bounding box center [703, 476] width 71 height 22
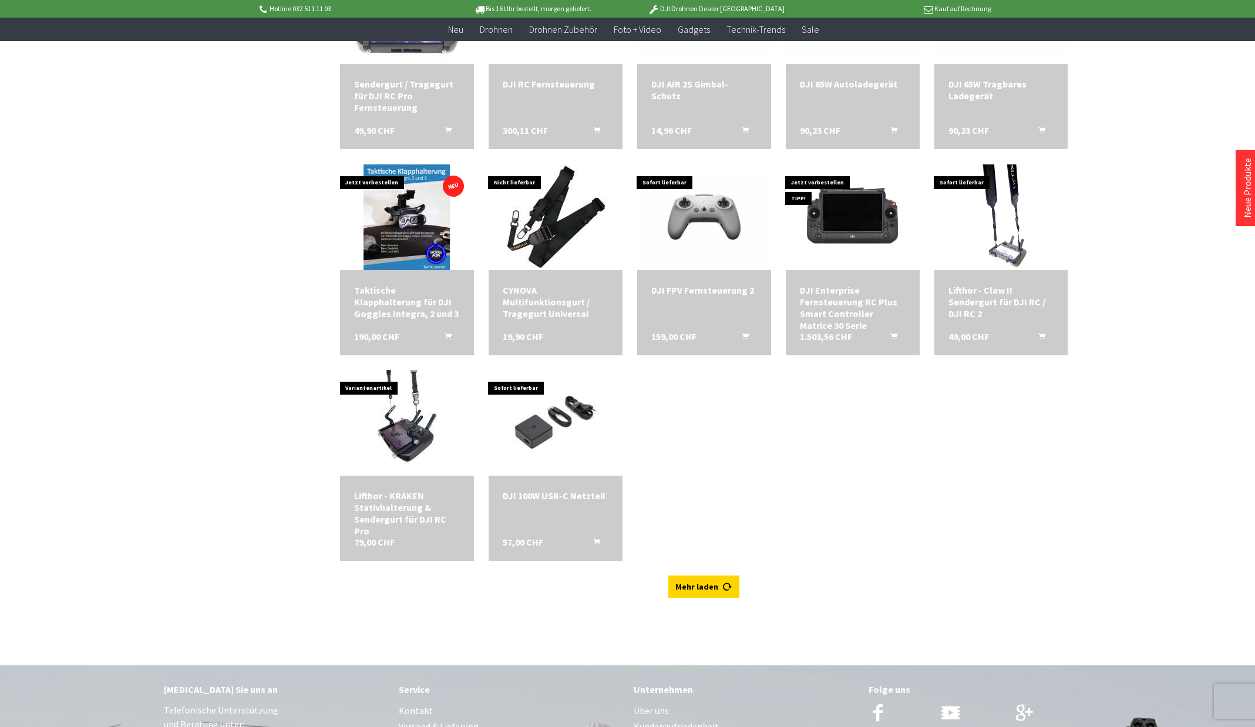
scroll to position [5227, 0]
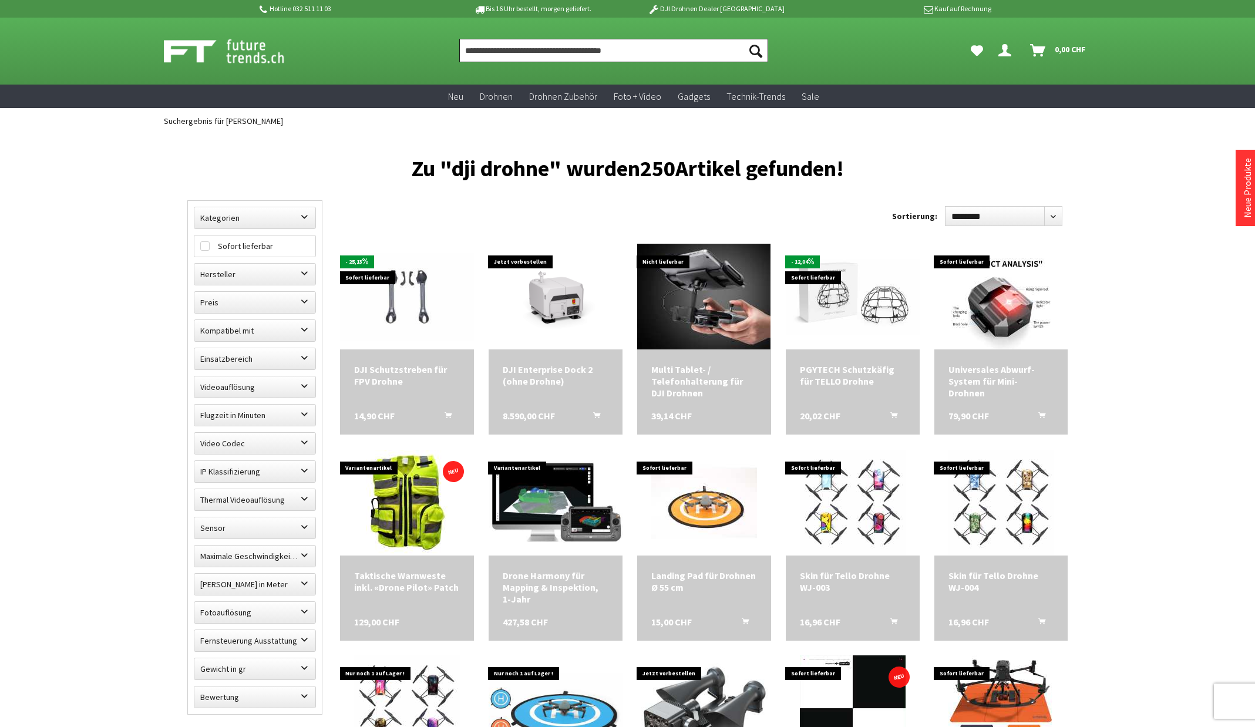
click at [625, 49] on input "Produkt, Marke, Kategorie, EAN, Artikelnummer…" at bounding box center [613, 50] width 309 height 23
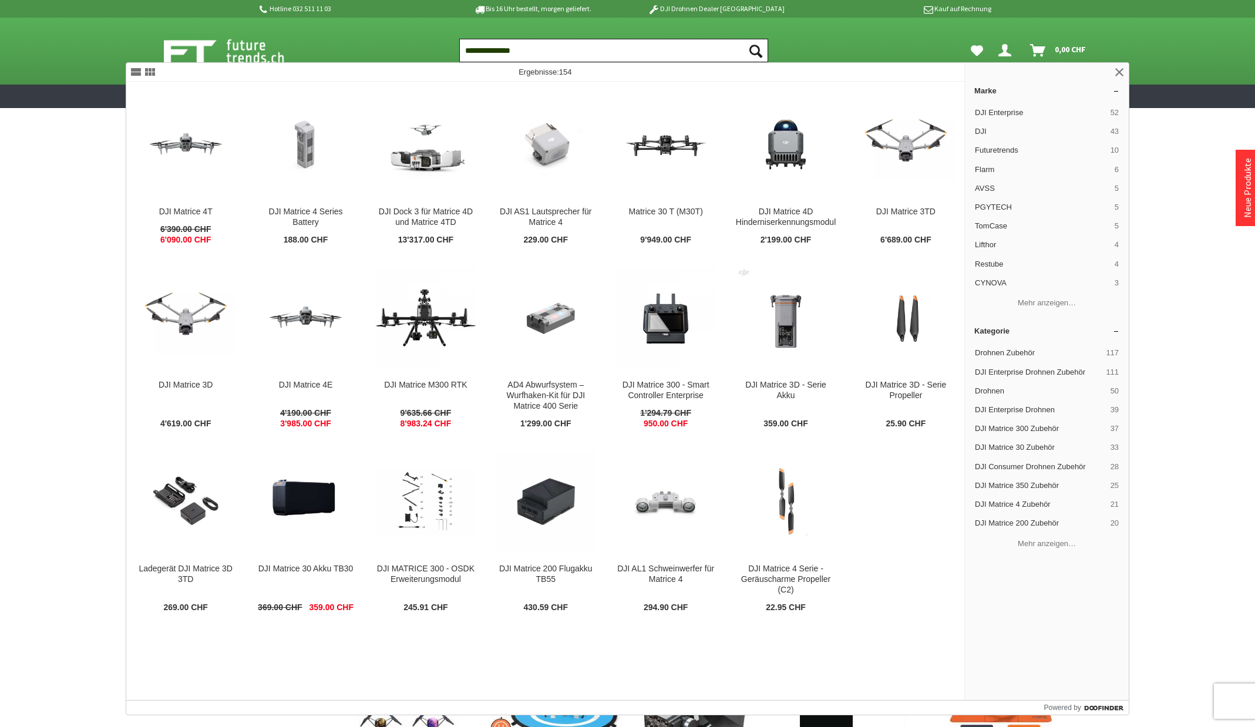
type input "**********"
click at [743, 39] on button "Suchen" at bounding box center [755, 50] width 25 height 23
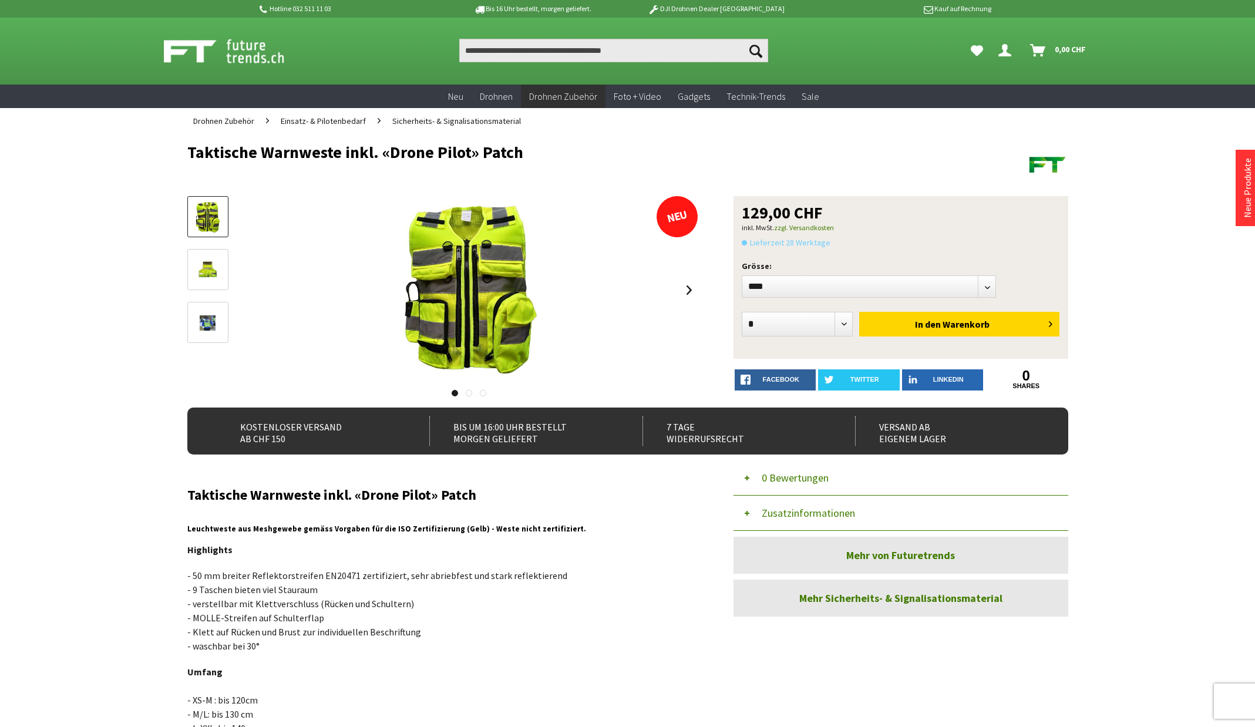
click at [207, 278] on img at bounding box center [207, 270] width 26 height 34
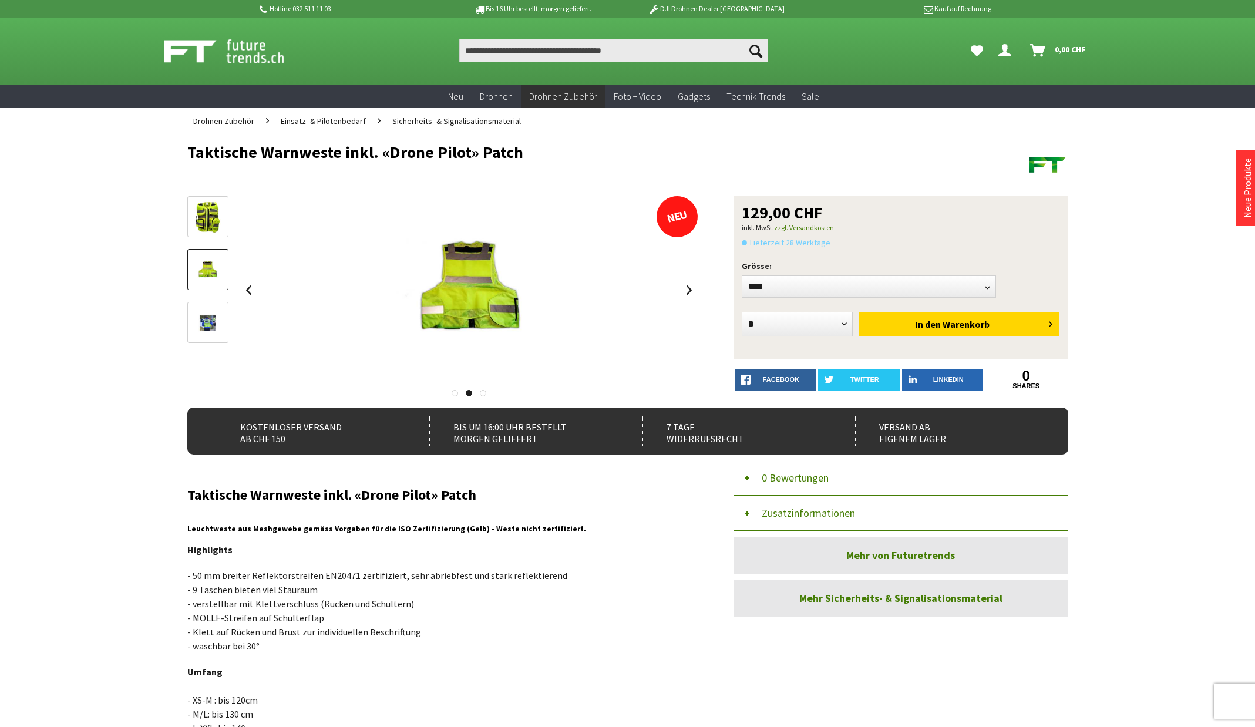
click at [212, 227] on img at bounding box center [207, 217] width 26 height 34
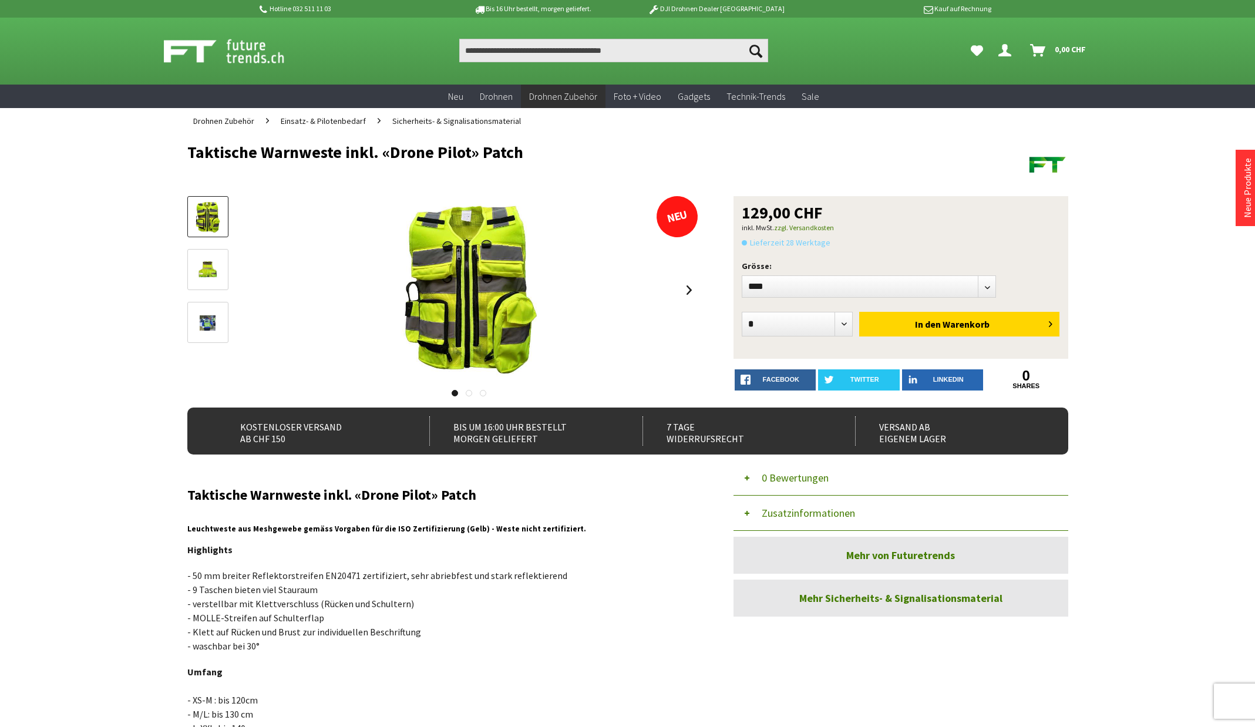
click at [207, 272] on img at bounding box center [207, 270] width 26 height 34
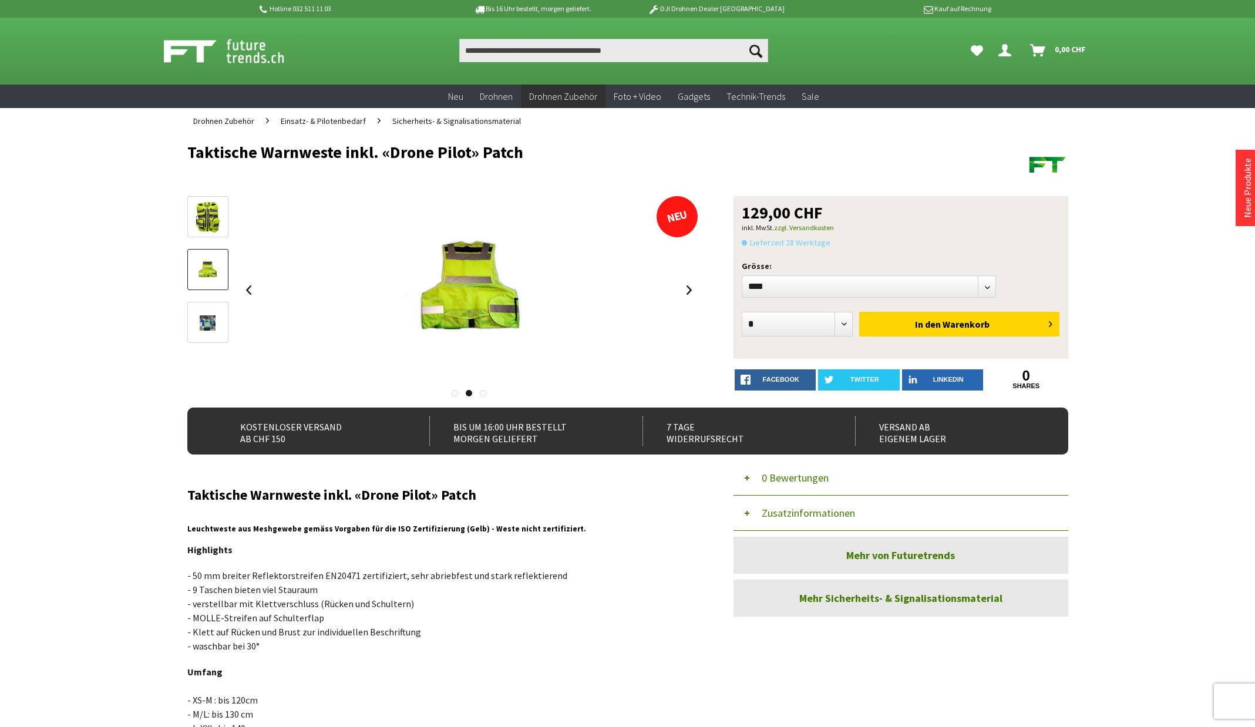
click at [204, 309] on img at bounding box center [207, 323] width 26 height 34
click at [212, 214] on img at bounding box center [207, 217] width 26 height 34
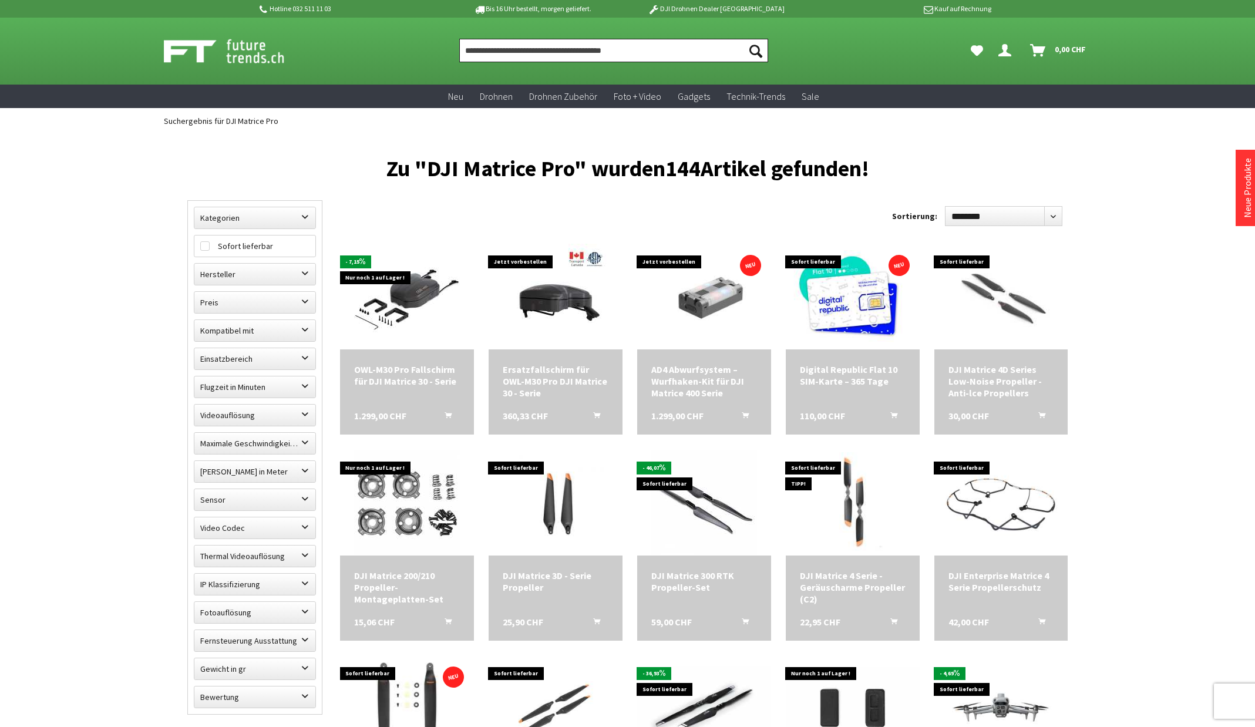
click at [646, 53] on input "Produkt, Marke, Kategorie, EAN, Artikelnummer…" at bounding box center [613, 50] width 309 height 23
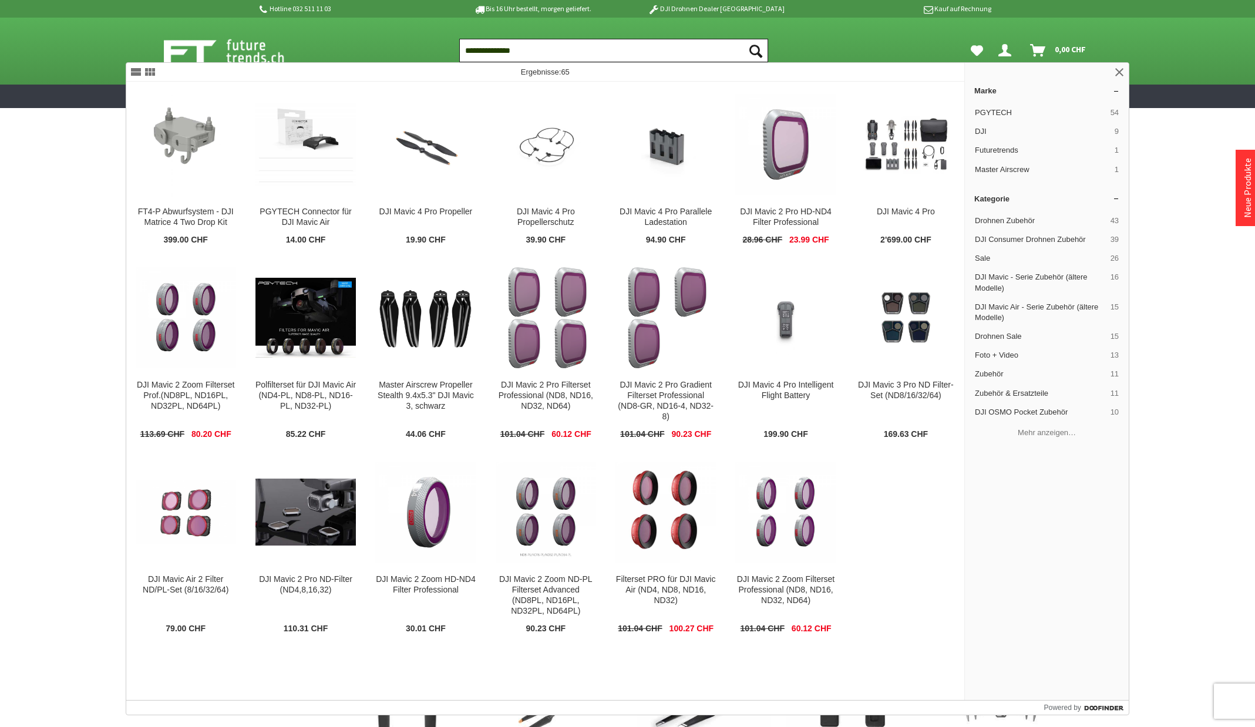
type input "**********"
click at [743, 39] on button "Suchen" at bounding box center [755, 50] width 25 height 23
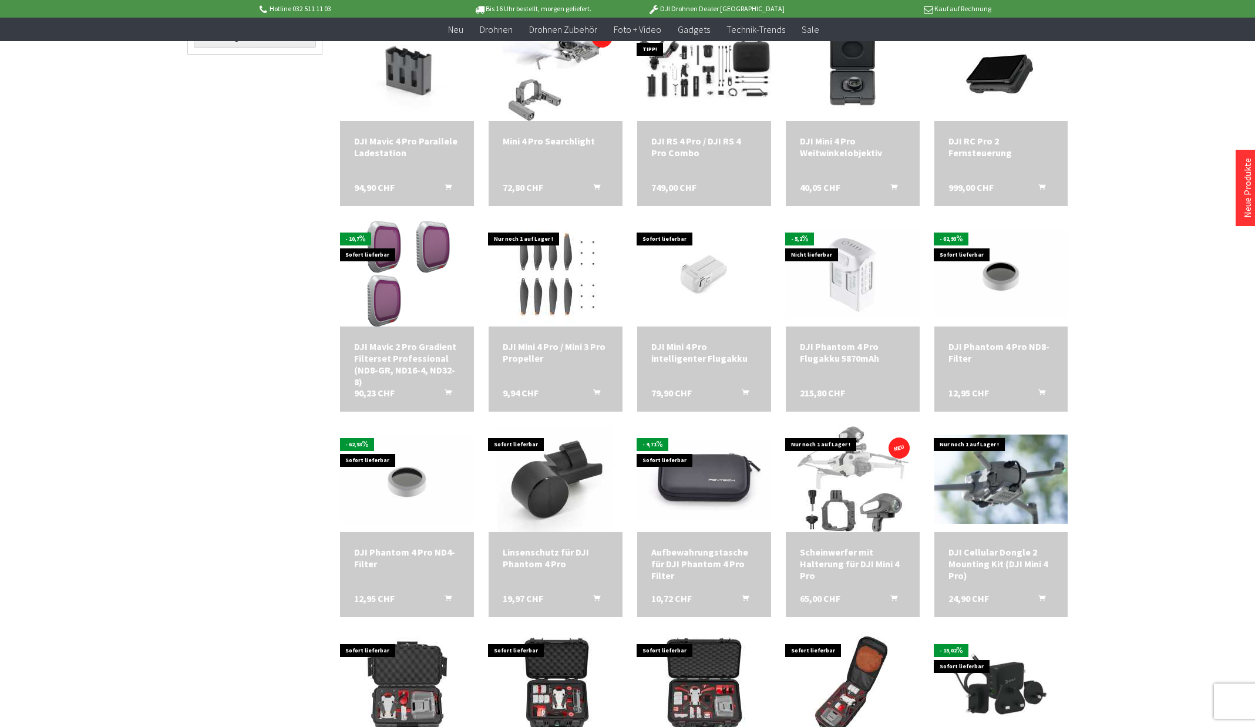
scroll to position [529, 0]
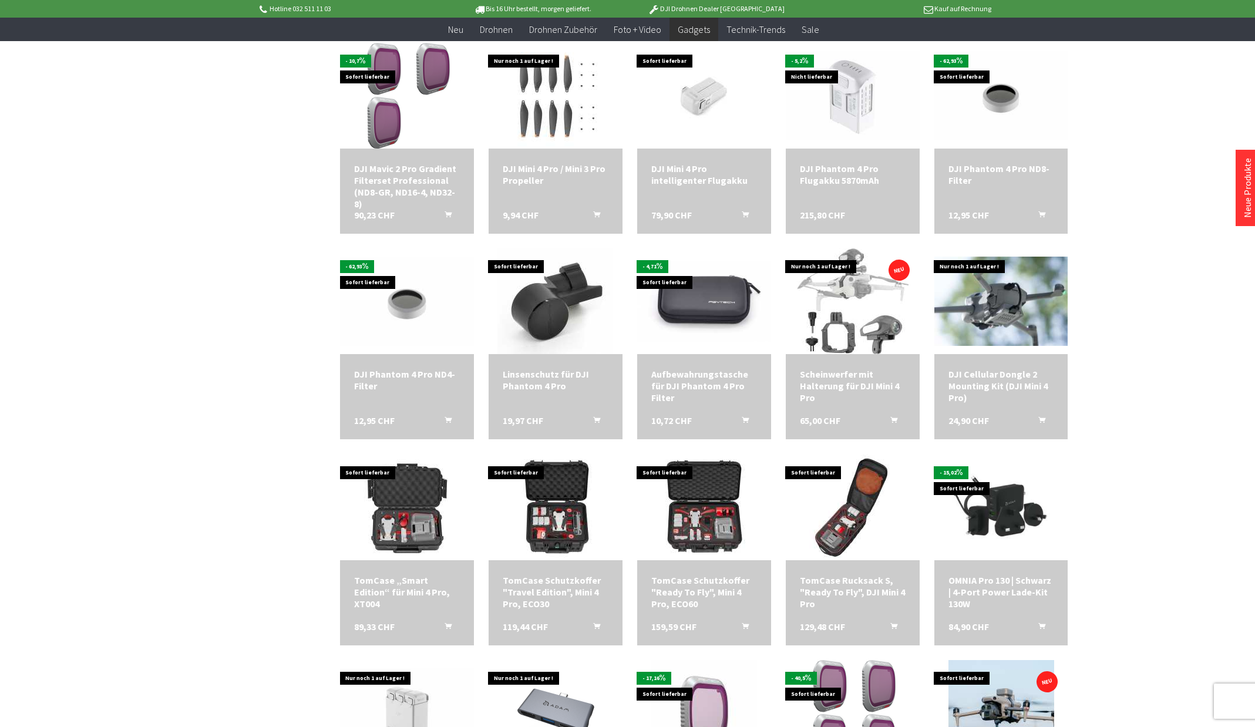
scroll to position [587, 0]
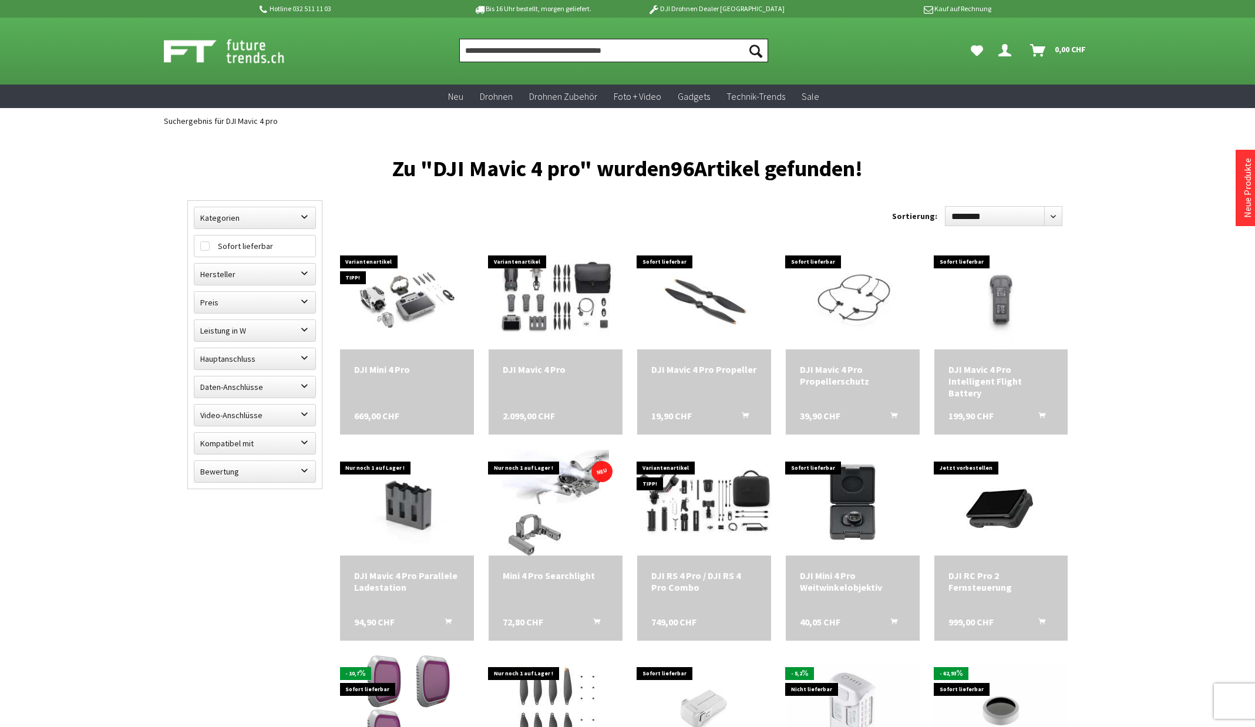
click at [641, 49] on input "Produkt, Marke, Kategorie, EAN, Artikelnummer…" at bounding box center [613, 50] width 309 height 23
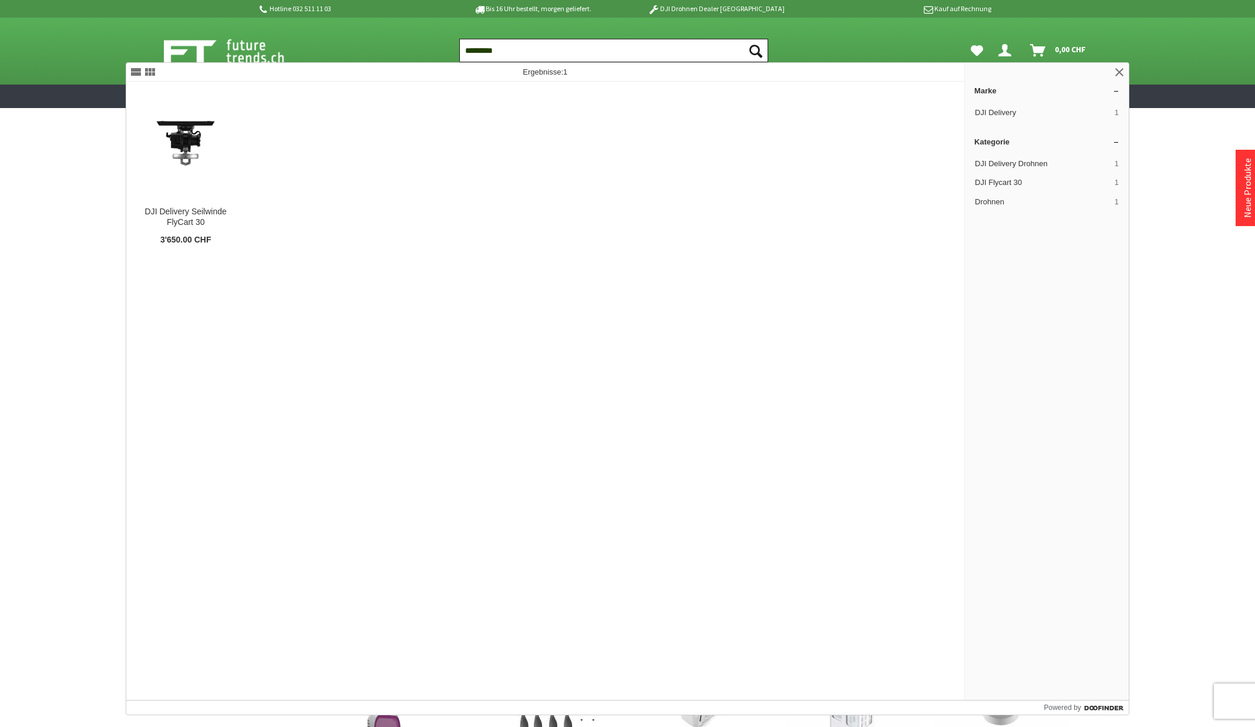
type input "*********"
click at [743, 39] on button "Suchen" at bounding box center [755, 50] width 25 height 23
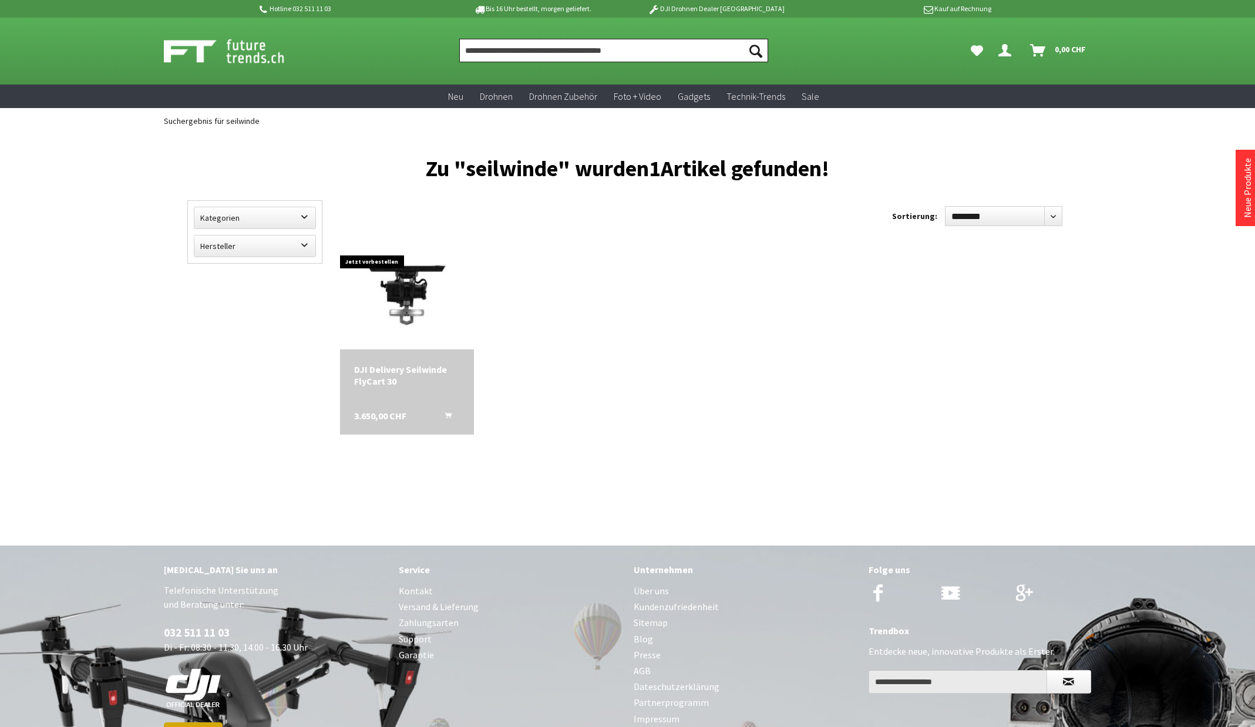
click at [553, 53] on input "Produkt, Marke, Kategorie, EAN, Artikelnummer…" at bounding box center [613, 50] width 309 height 23
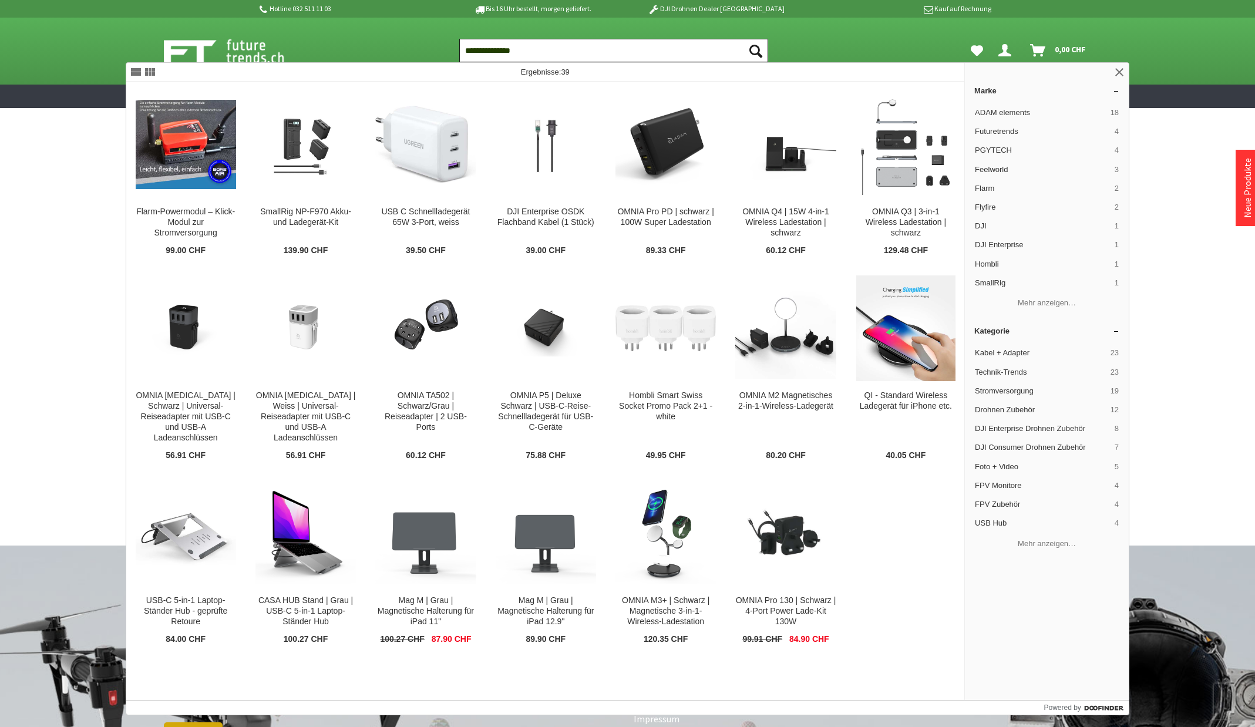
type input "**********"
click at [743, 39] on button "Suchen" at bounding box center [755, 50] width 25 height 23
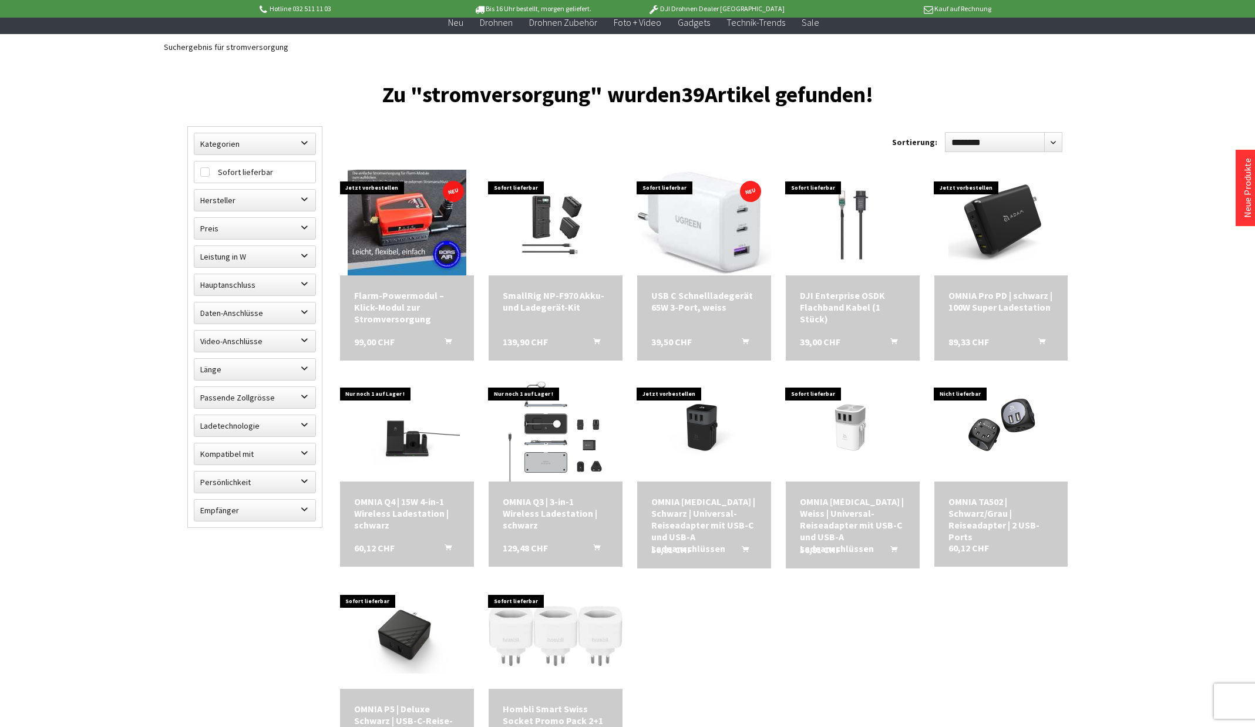
scroll to position [117, 0]
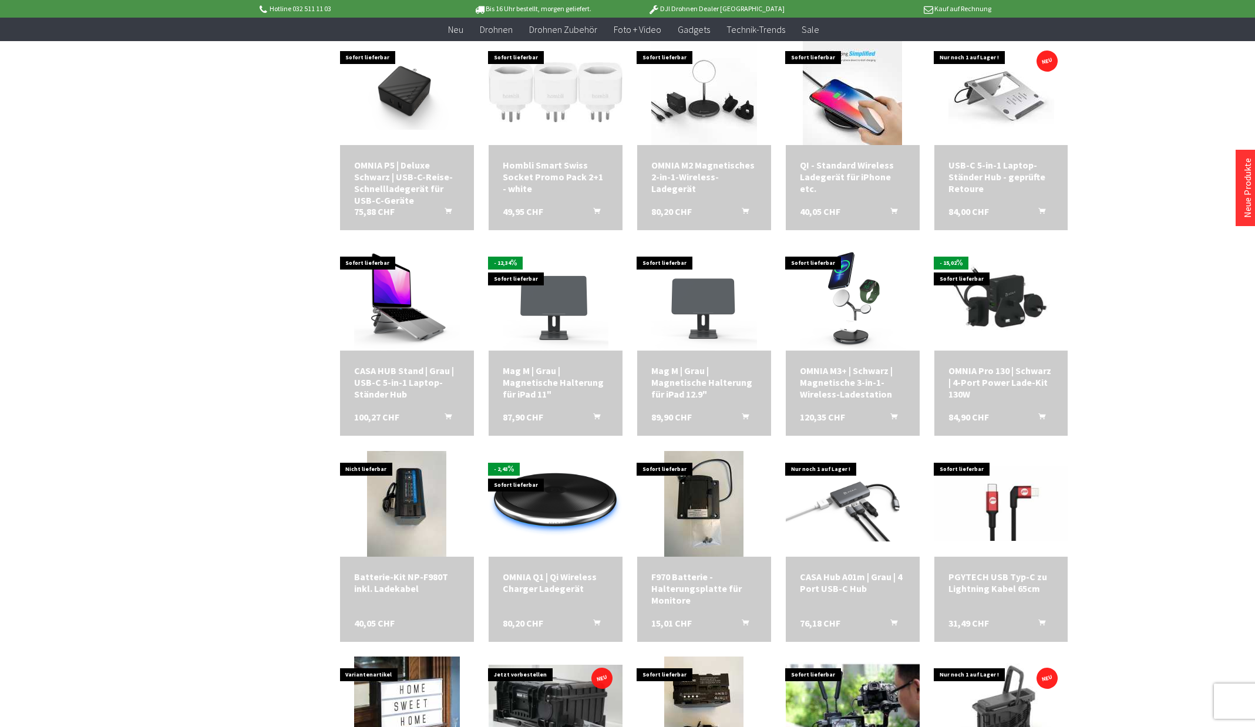
scroll to position [646, 0]
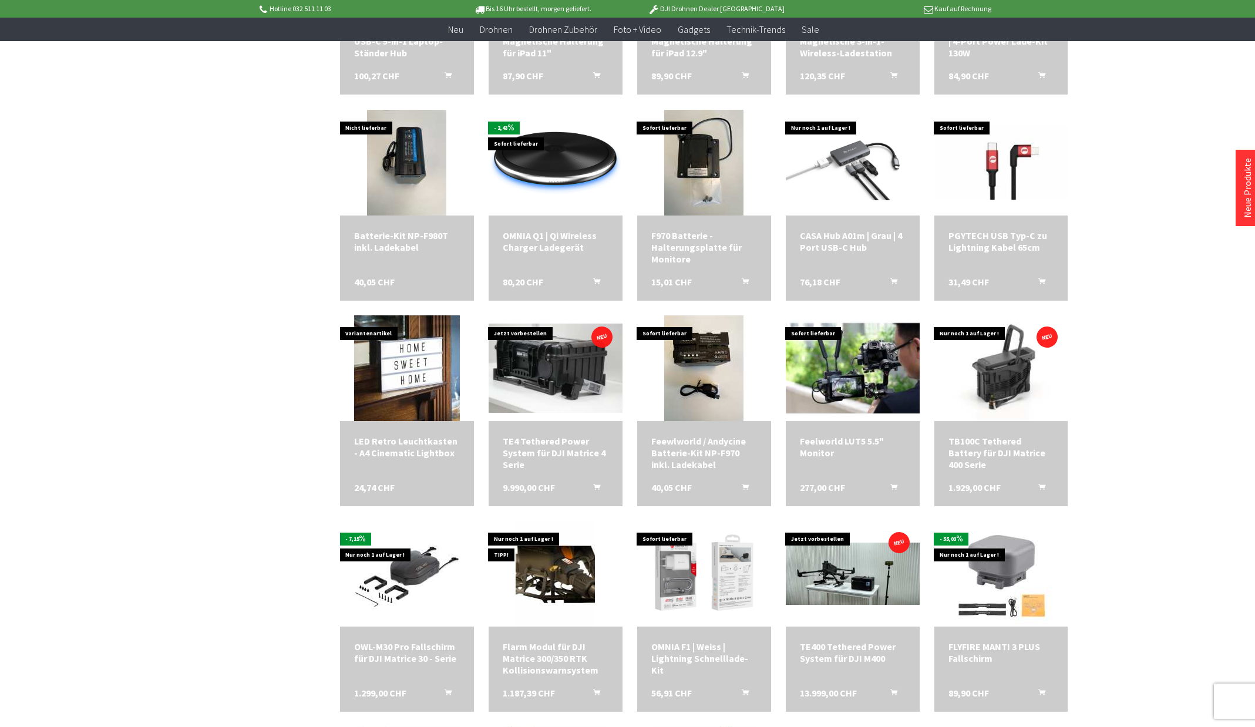
scroll to position [940, 0]
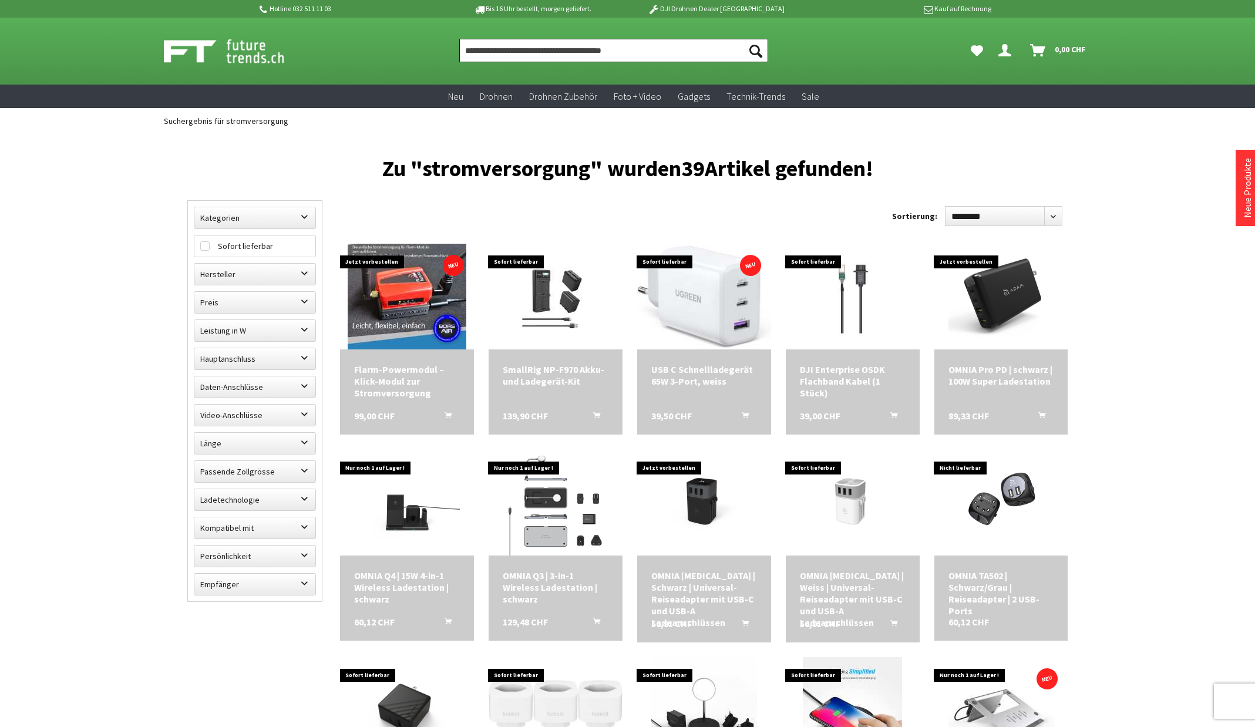
click at [575, 49] on input "Produkt, Marke, Kategorie, EAN, Artikelnummer…" at bounding box center [613, 50] width 309 height 23
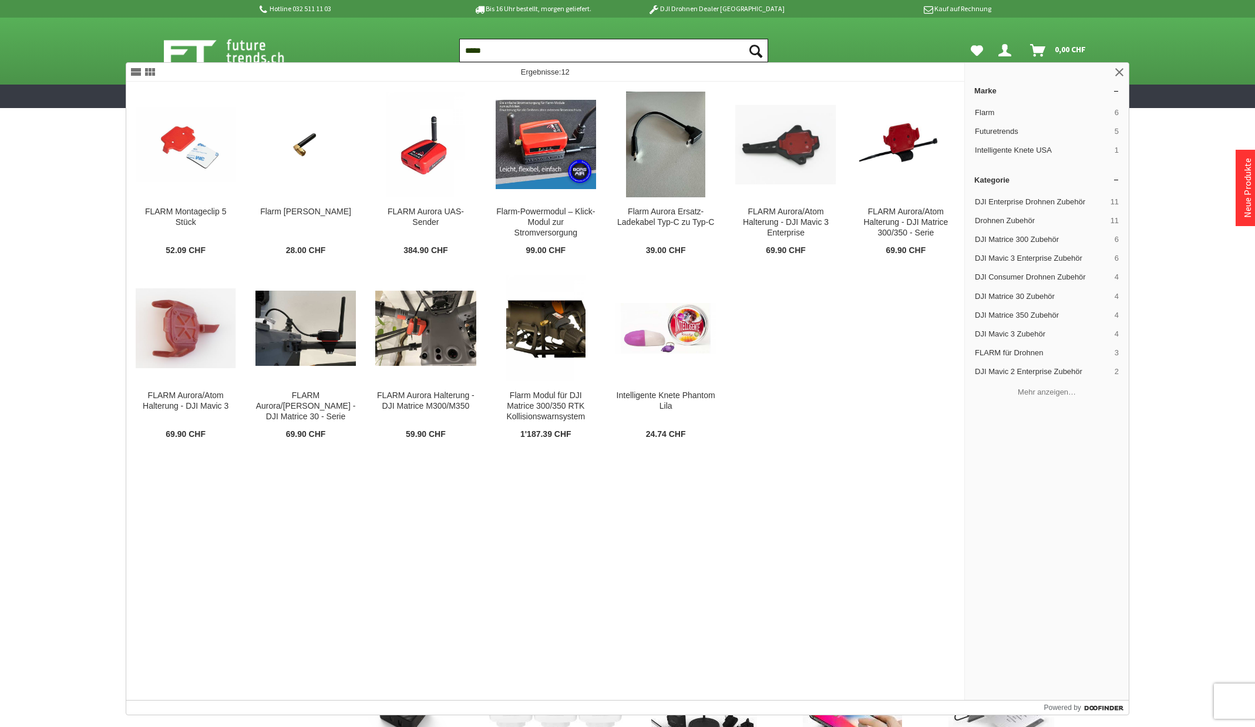
click at [743, 39] on button "Suchen" at bounding box center [755, 50] width 25 height 23
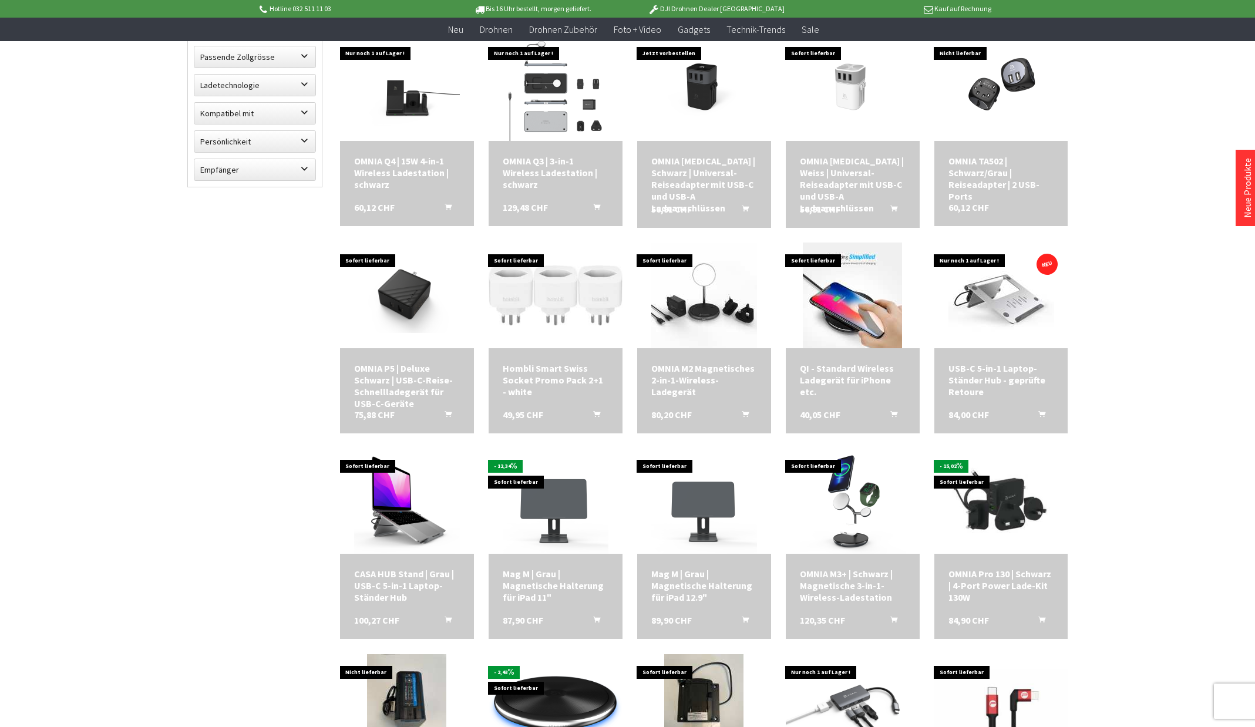
scroll to position [529, 0]
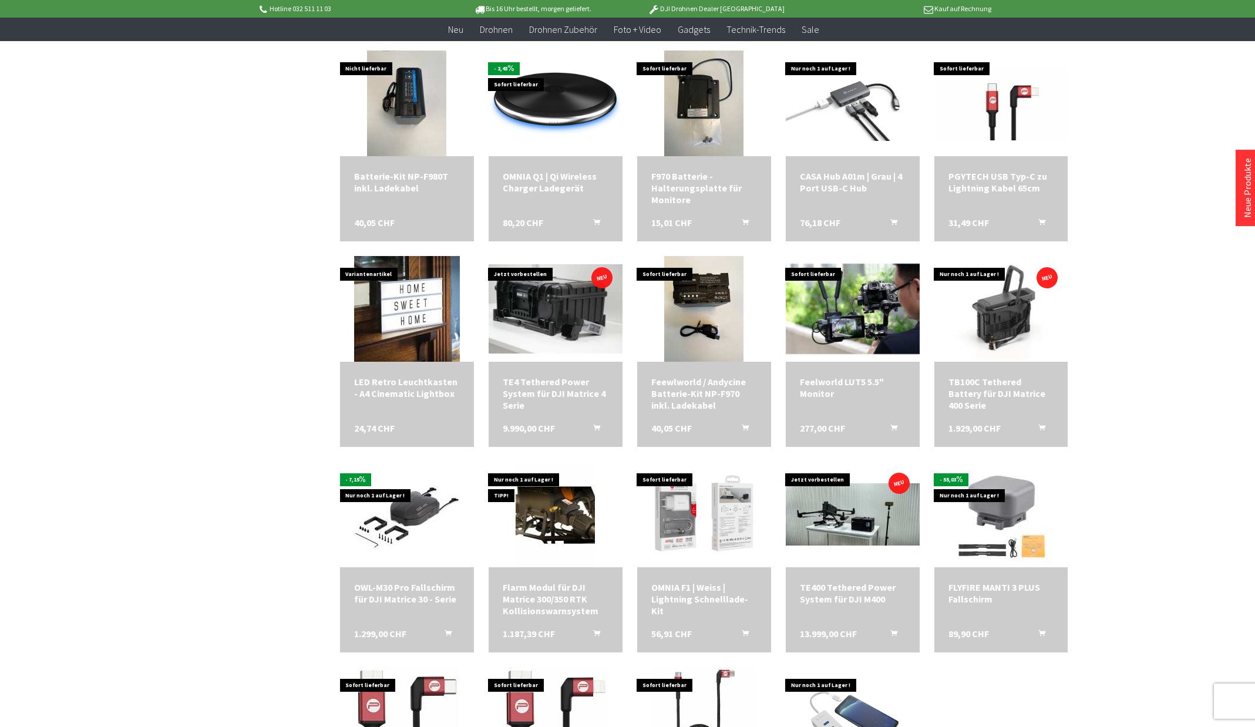
scroll to position [998, 0]
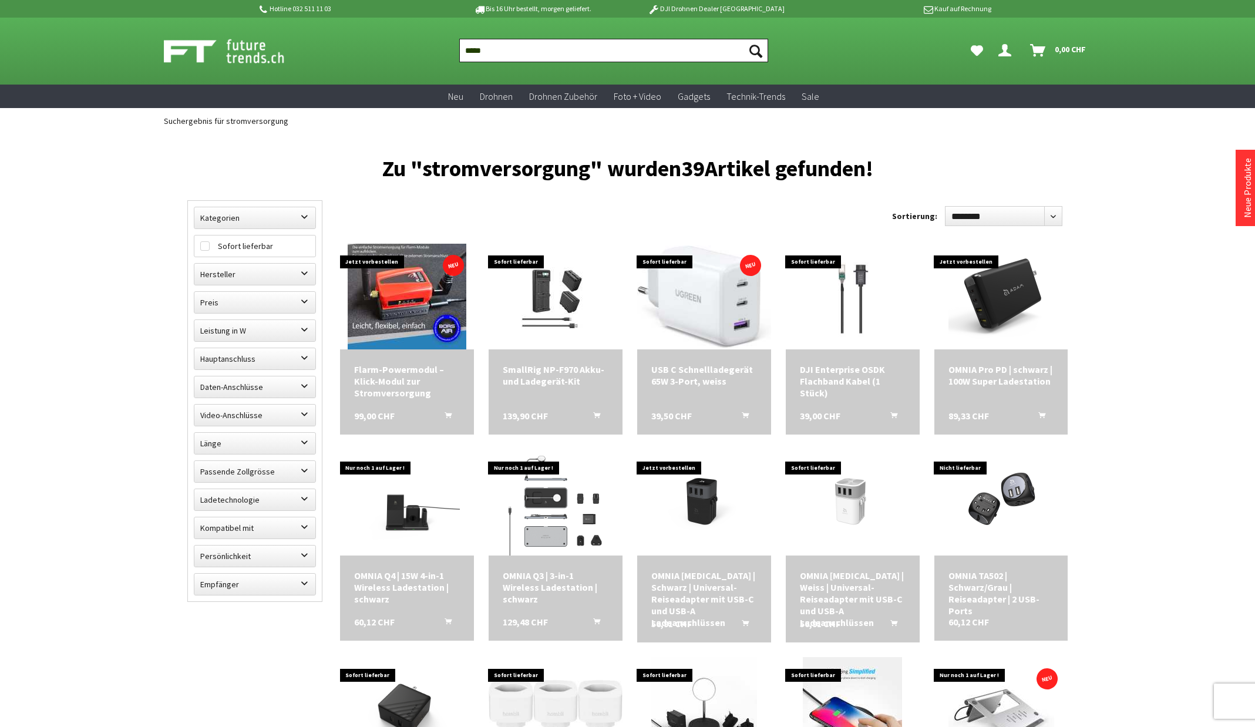
drag, startPoint x: 658, startPoint y: 48, endPoint x: 433, endPoint y: 49, distance: 224.9
click at [433, 49] on div "Suchen ***** Suchen Dein Konto Menü schließen Dein Konto Anmelden oder registri…" at bounding box center [628, 51] width 940 height 67
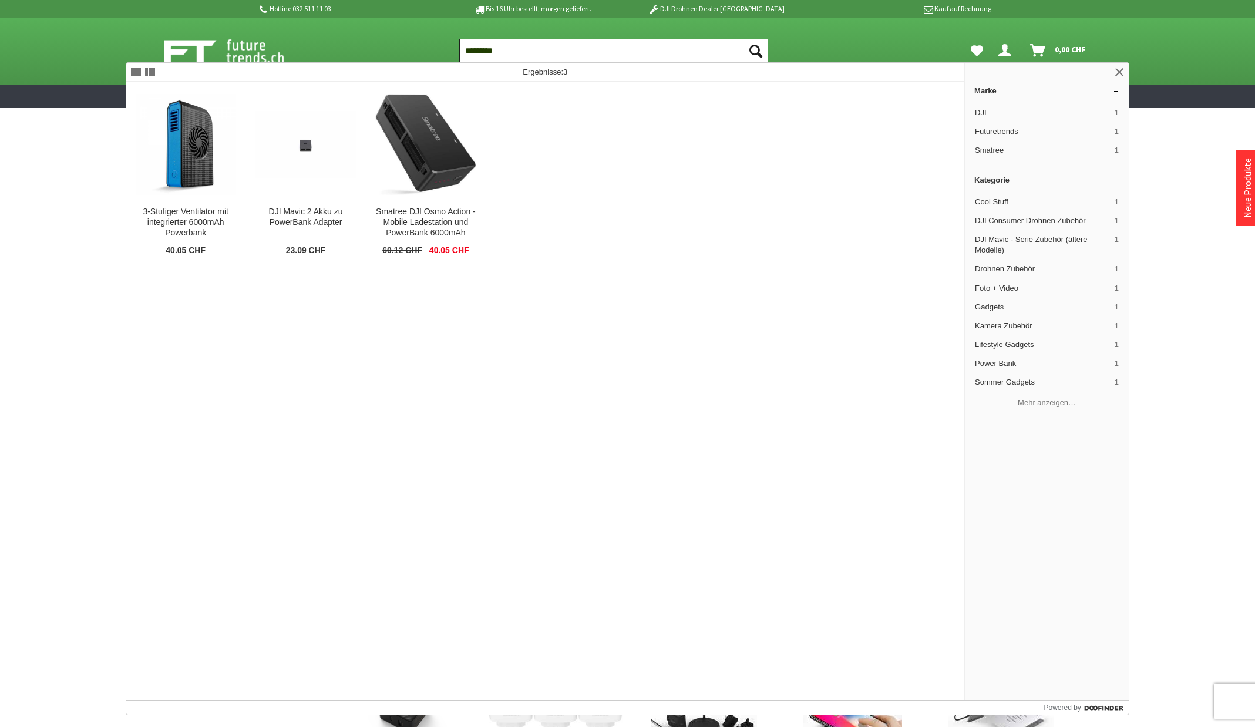
type input "*********"
click at [743, 39] on button "Suchen" at bounding box center [755, 50] width 25 height 23
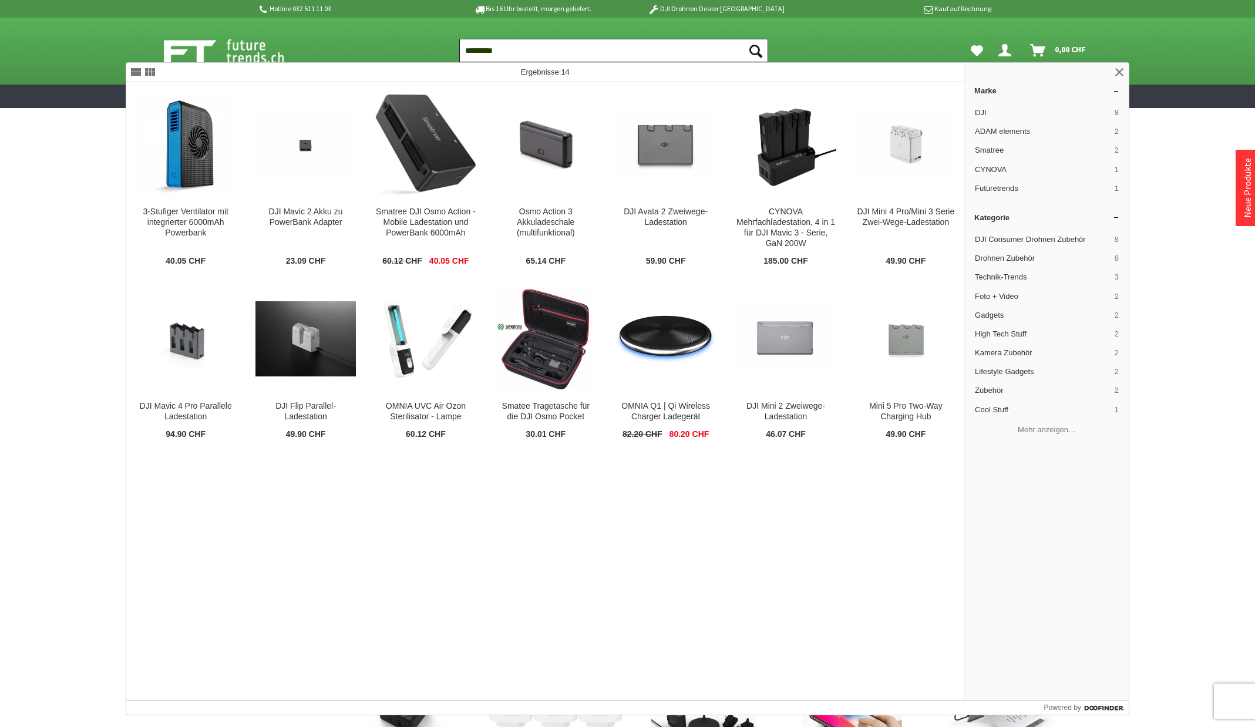
click at [564, 59] on input "*********" at bounding box center [613, 50] width 309 height 23
click at [743, 39] on button "Suchen" at bounding box center [755, 50] width 25 height 23
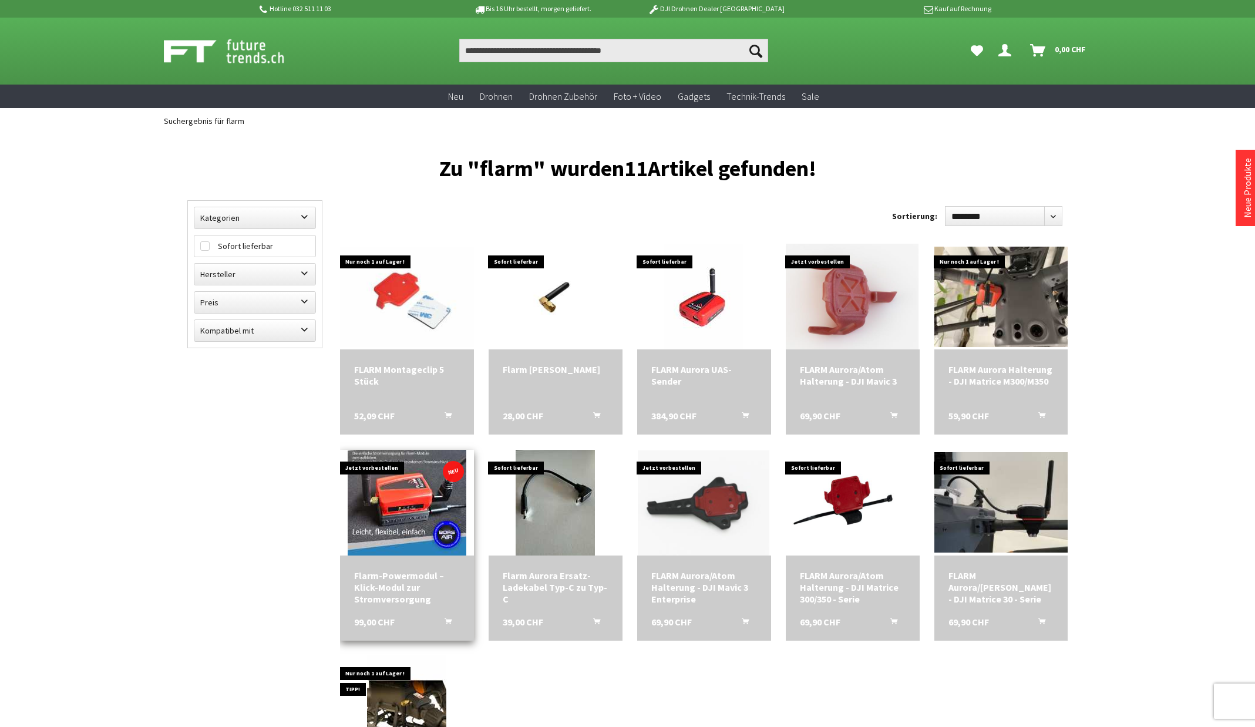
click at [390, 584] on div "Flarm-Powermodul – Klick-Modul zur Stromversorgung" at bounding box center [407, 587] width 106 height 35
